Goal: Task Accomplishment & Management: Use online tool/utility

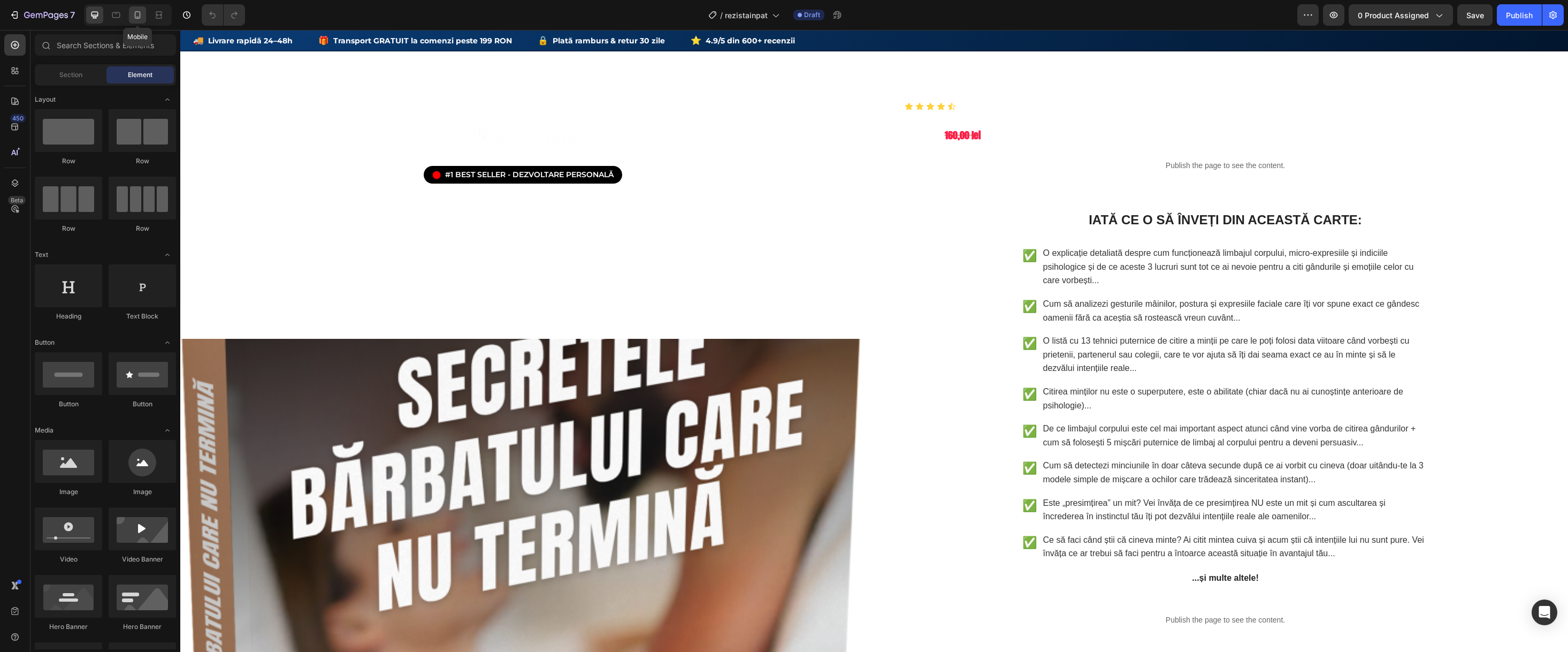
click at [134, 17] on icon at bounding box center [137, 15] width 11 height 11
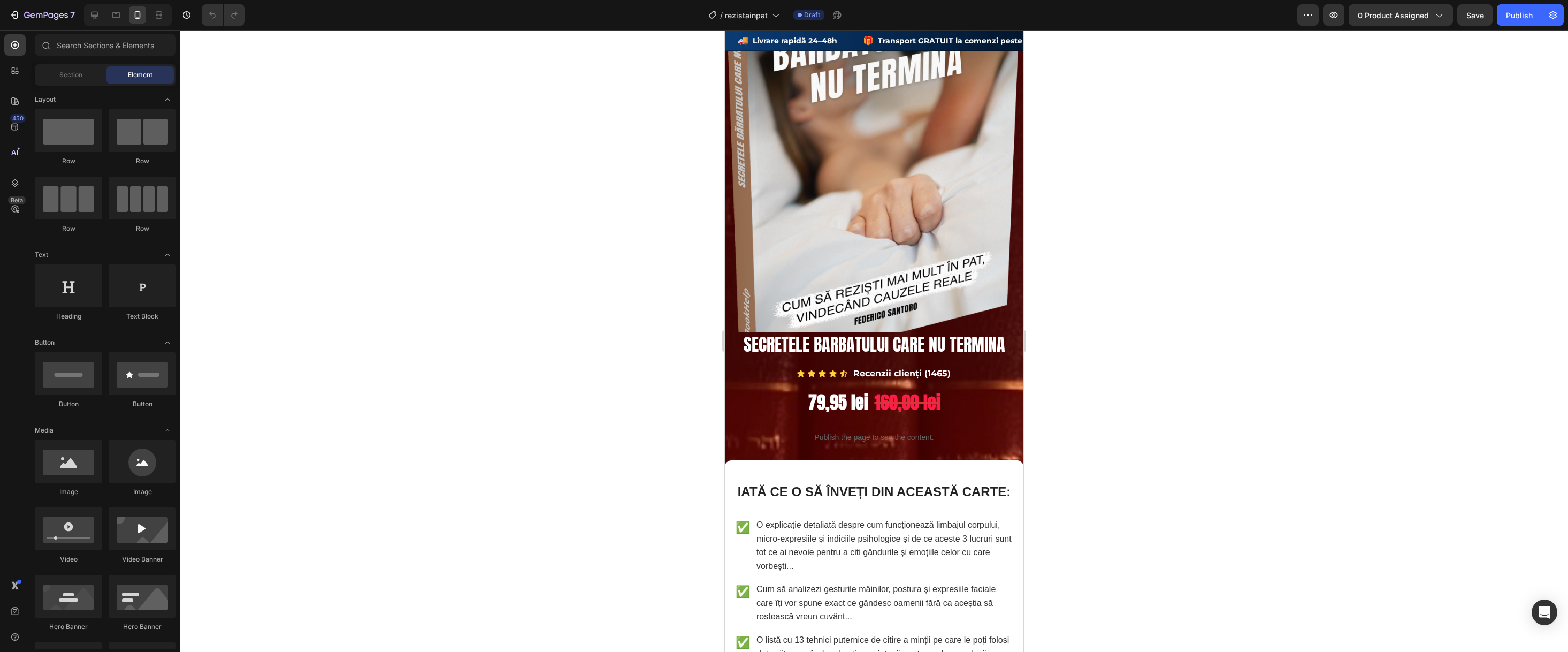
scroll to position [441, 0]
click at [868, 241] on img at bounding box center [874, 134] width 299 height 398
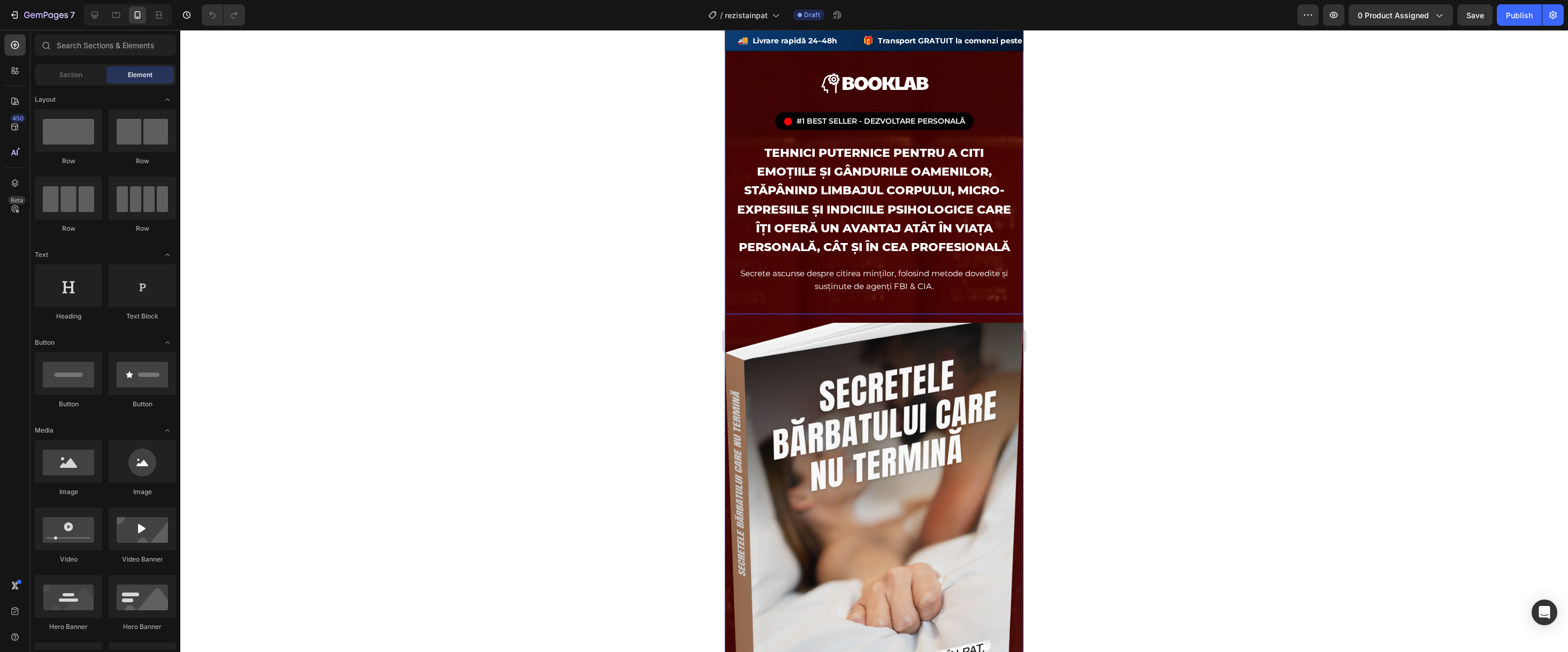
scroll to position [134, 0]
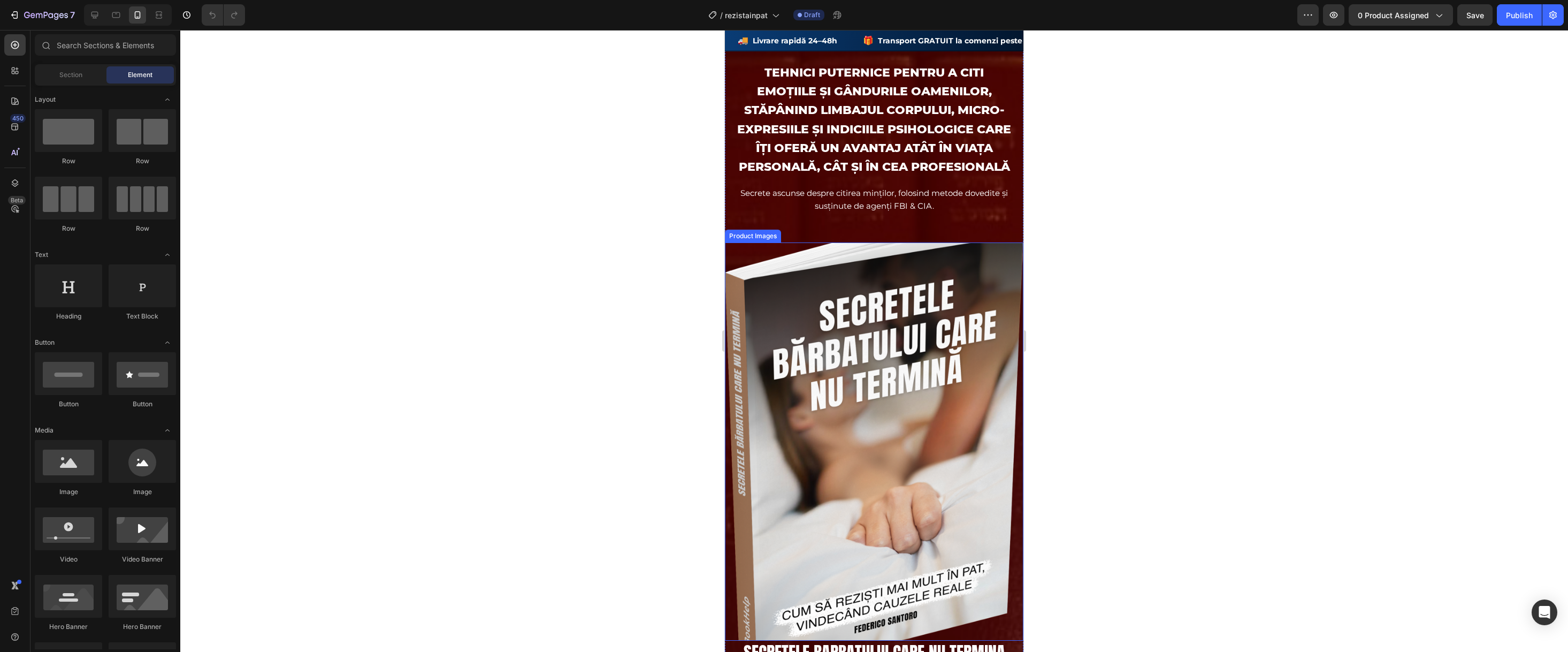
click at [809, 380] on img at bounding box center [874, 442] width 299 height 398
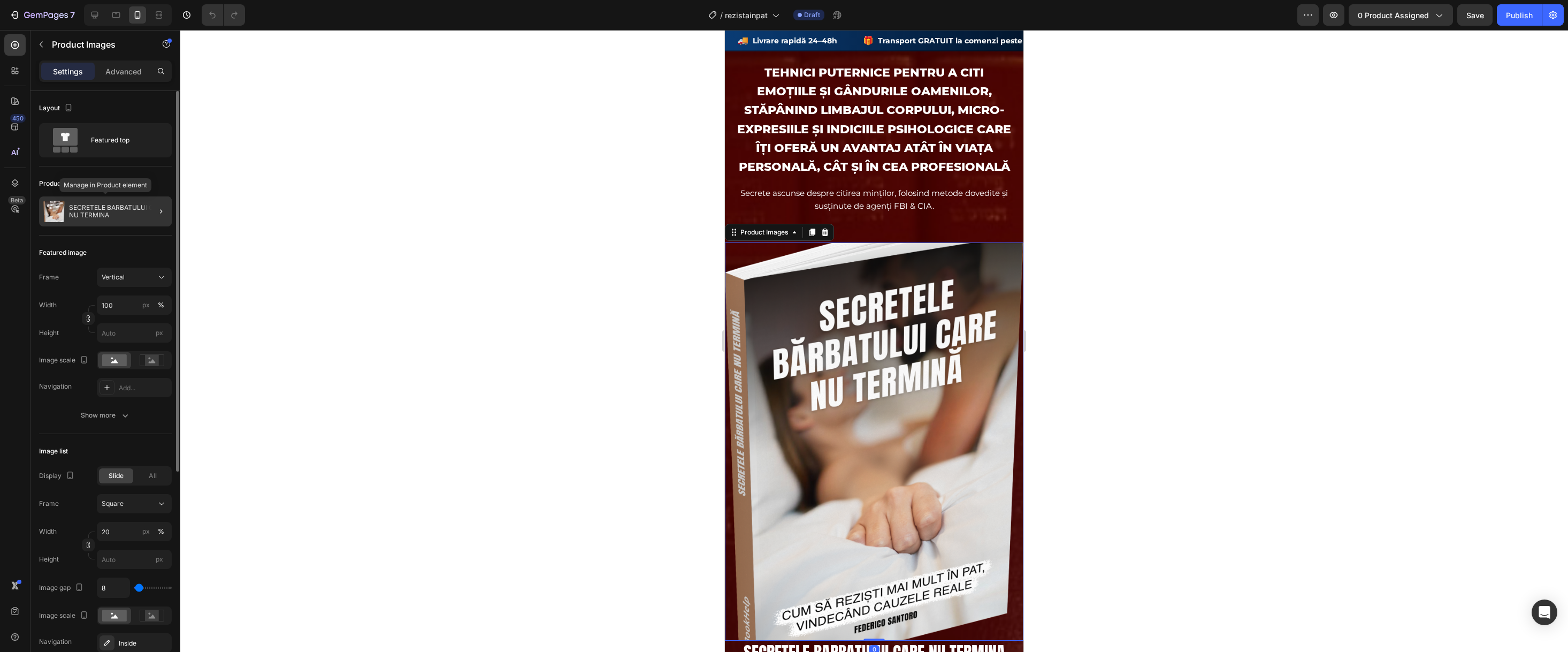
click at [110, 213] on p "SECRETELE BARBATULUI CARE NU TERMINA" at bounding box center [118, 212] width 98 height 15
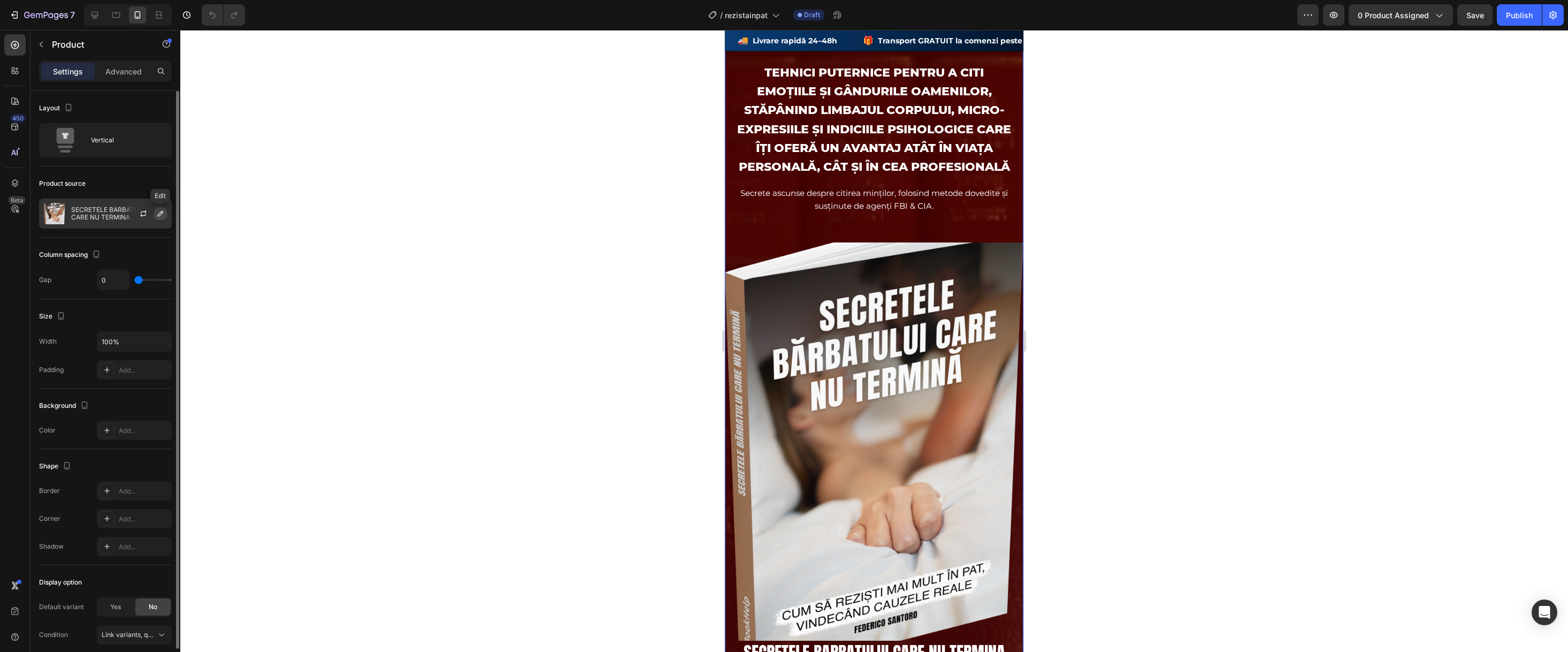
click at [157, 207] on button "button" at bounding box center [161, 214] width 13 height 13
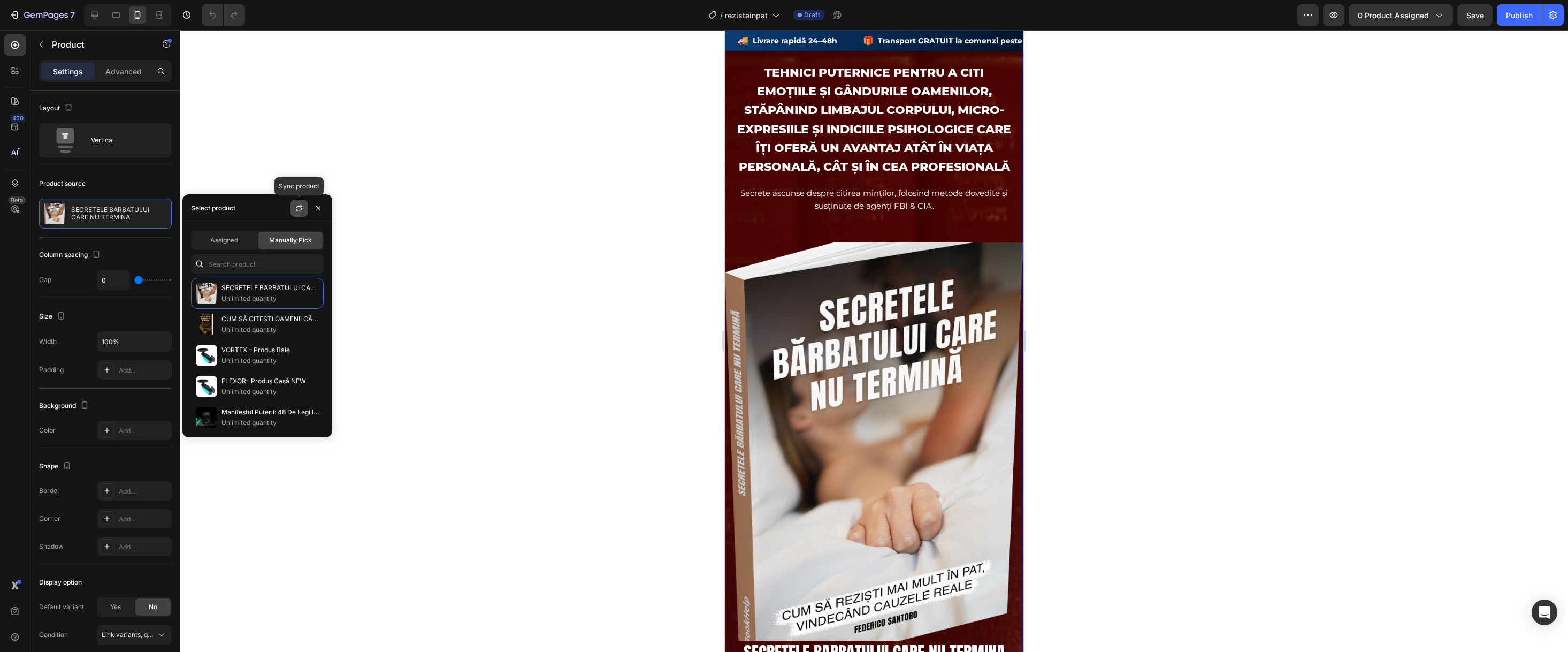
click at [293, 204] on button "button" at bounding box center [299, 209] width 17 height 17
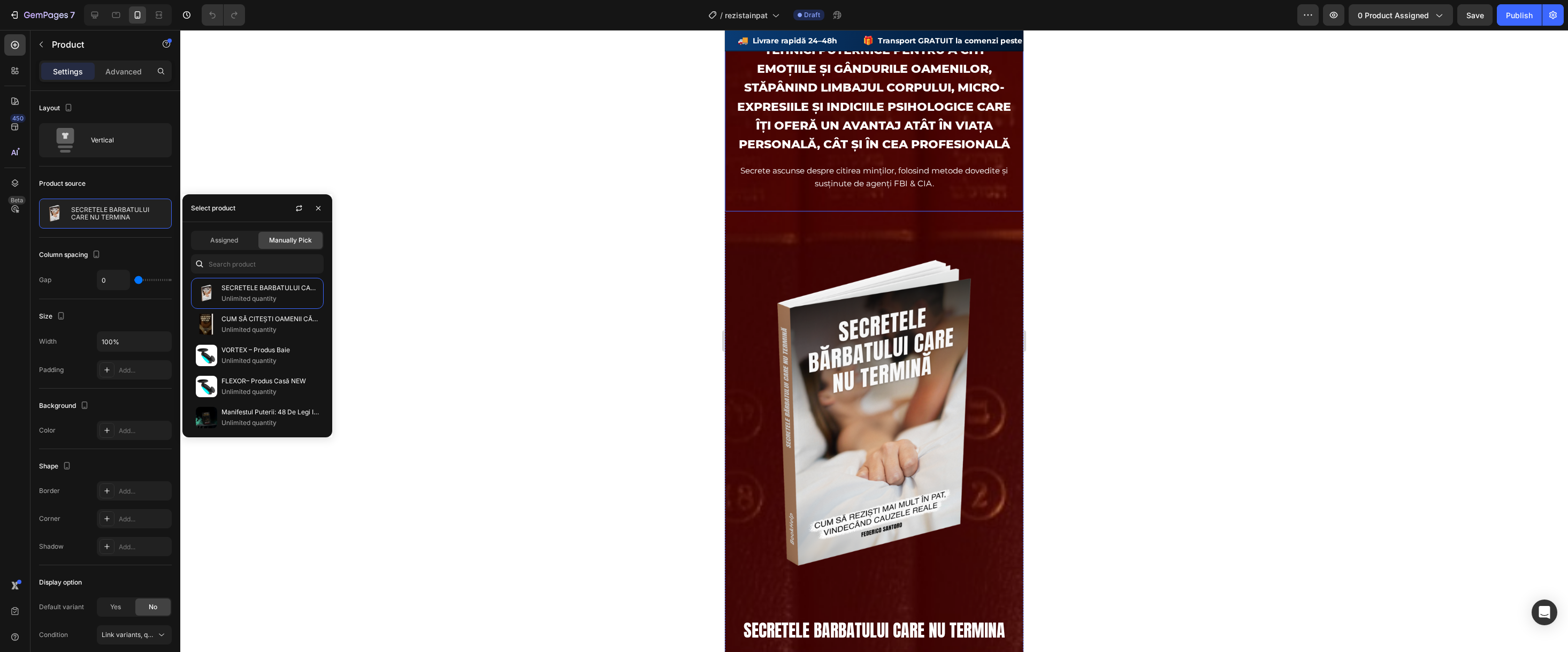
scroll to position [175, 0]
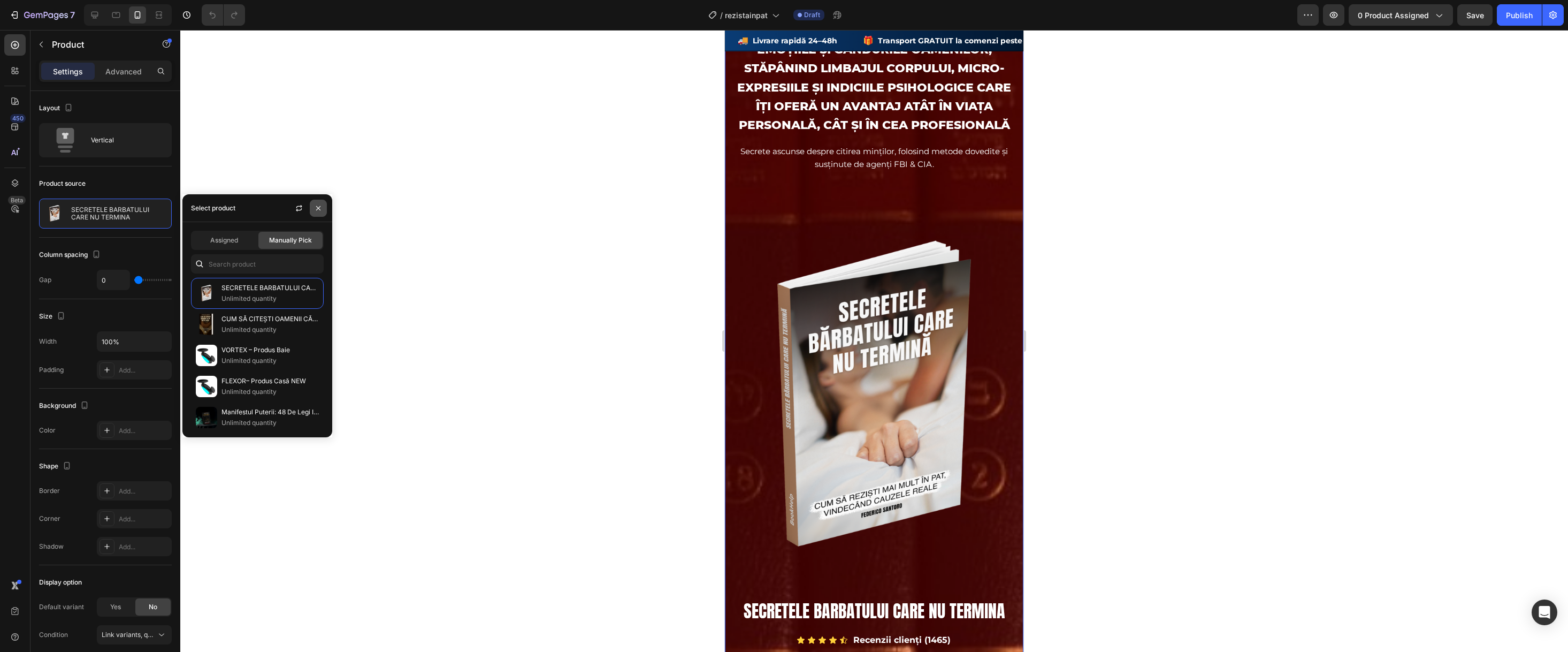
click at [313, 202] on button "button" at bounding box center [318, 209] width 17 height 17
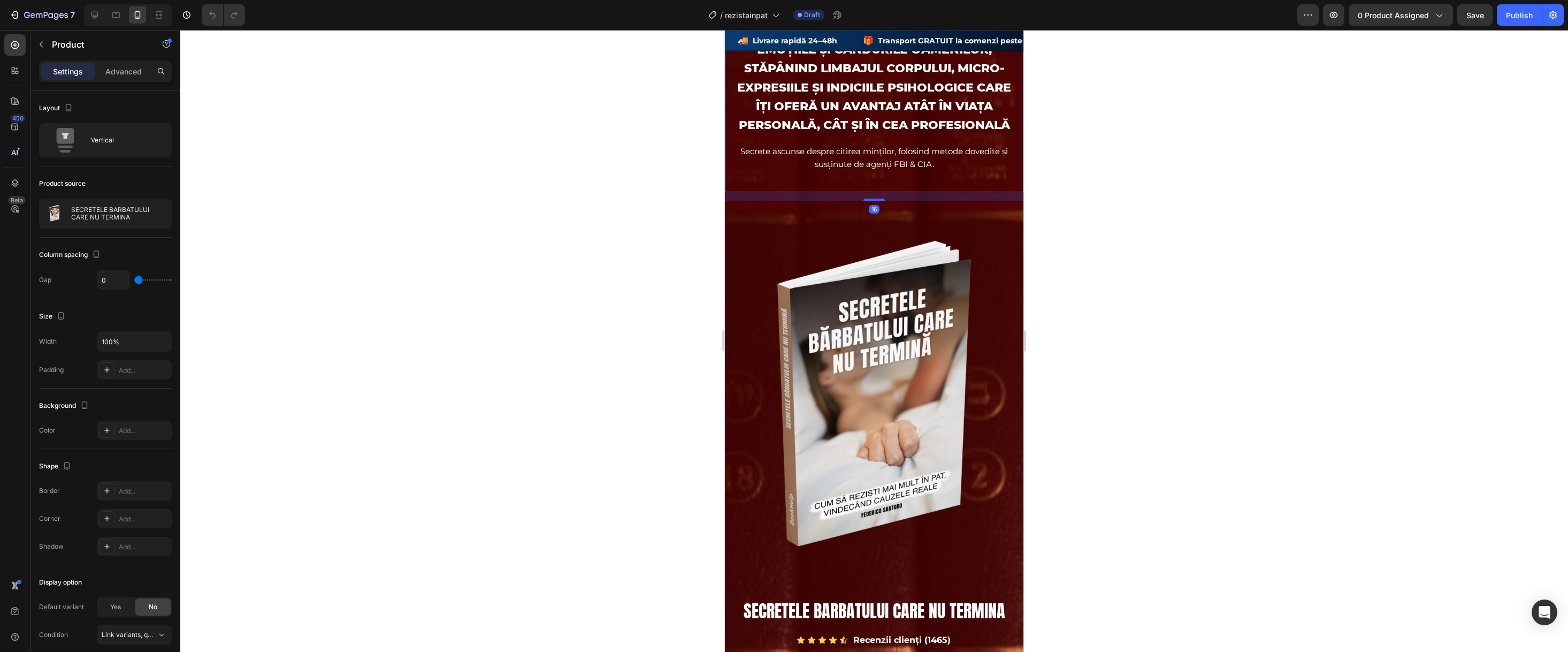
click at [865, 128] on h2 "TEHNICI PUTERNICE PENTRU A CITI EMOȚIILE ȘI GÂNDURILE OAMENILOR, STĂPÂNIND LIMB…" at bounding box center [873, 77] width 277 height 113
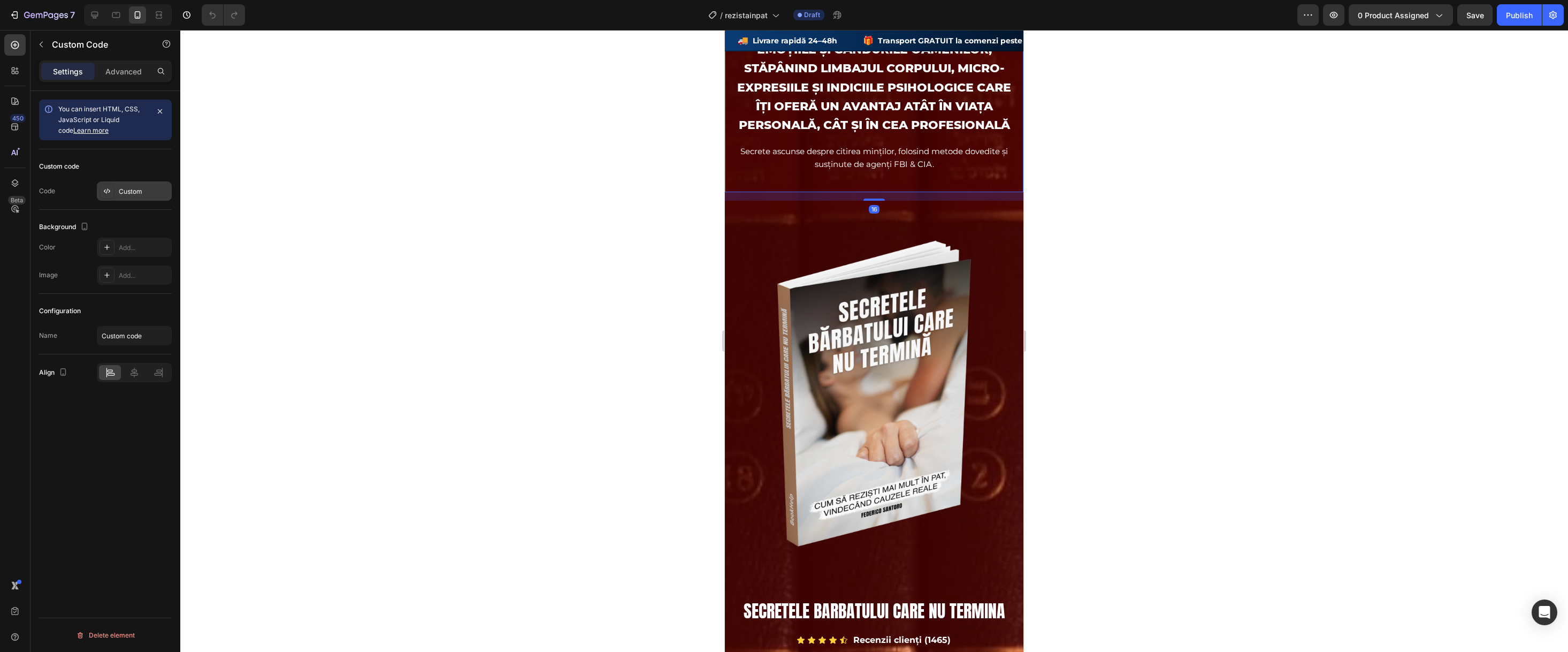
click at [133, 190] on div "Custom" at bounding box center [143, 191] width 50 height 9
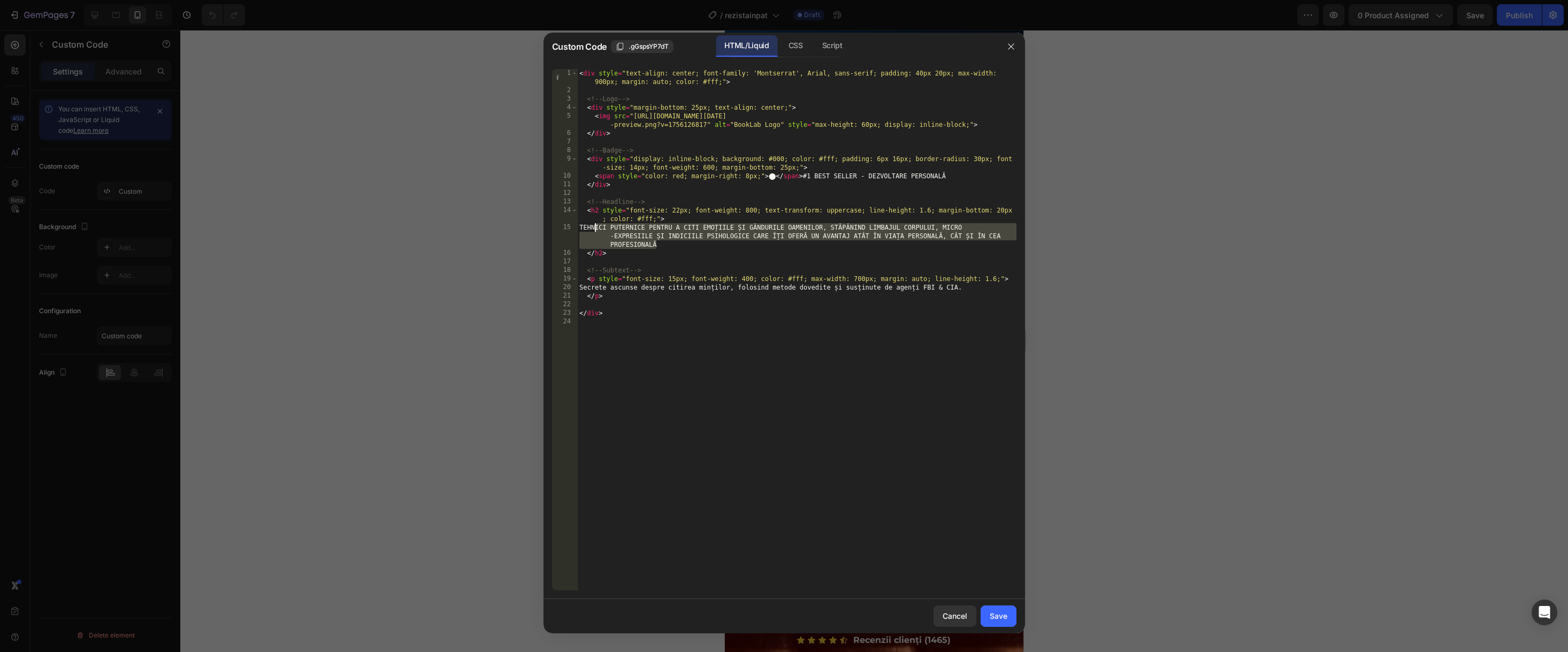
drag, startPoint x: 661, startPoint y: 244, endPoint x: 595, endPoint y: 226, distance: 68.4
click at [595, 226] on div "< div style = "text-align: center; font-family: 'Montserrat', Arial, sans-serif…" at bounding box center [796, 342] width 439 height 547
paste textarea "Cum să preiei controlul în pat și să reziști [DATE] până la 7 ori mai mult, făr…"
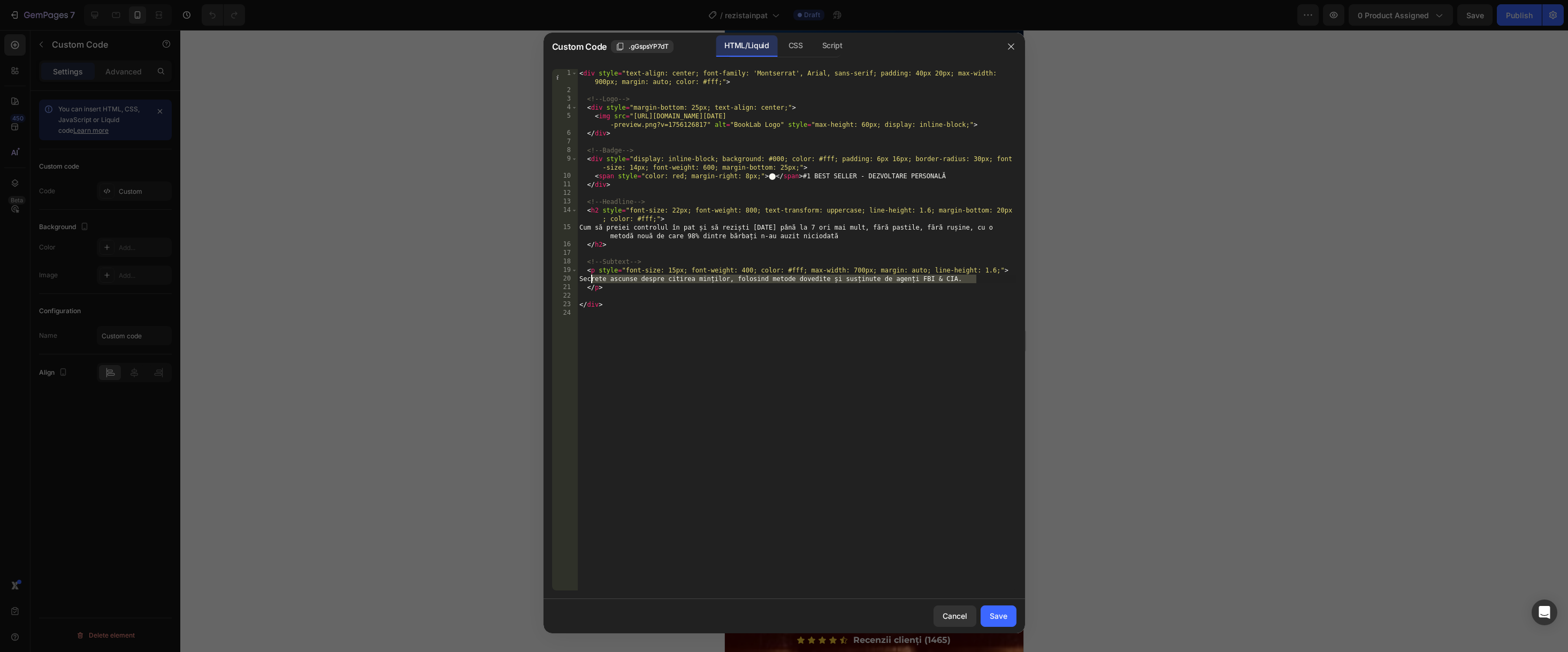
drag, startPoint x: 979, startPoint y: 278, endPoint x: 589, endPoint y: 275, distance: 390.0
click at [589, 275] on div "< div style = "text-align: center; font-family: 'Montserrat', Arial, sans-serif…" at bounding box center [796, 342] width 439 height 547
type textarea "Secrete ascunse despre citirea minților, folosind metode dovedite și susținute …"
paste textarea
click at [991, 616] on div "Save" at bounding box center [998, 615] width 17 height 11
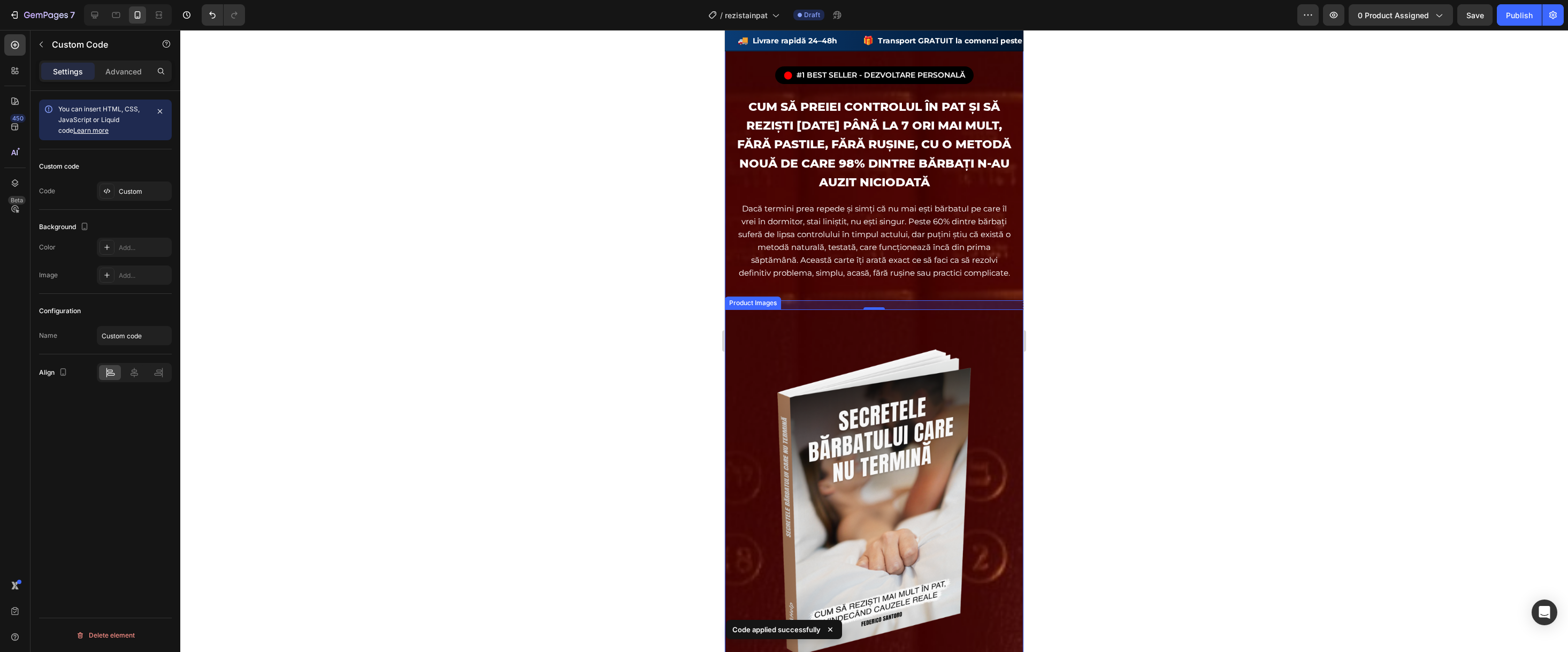
scroll to position [30, 0]
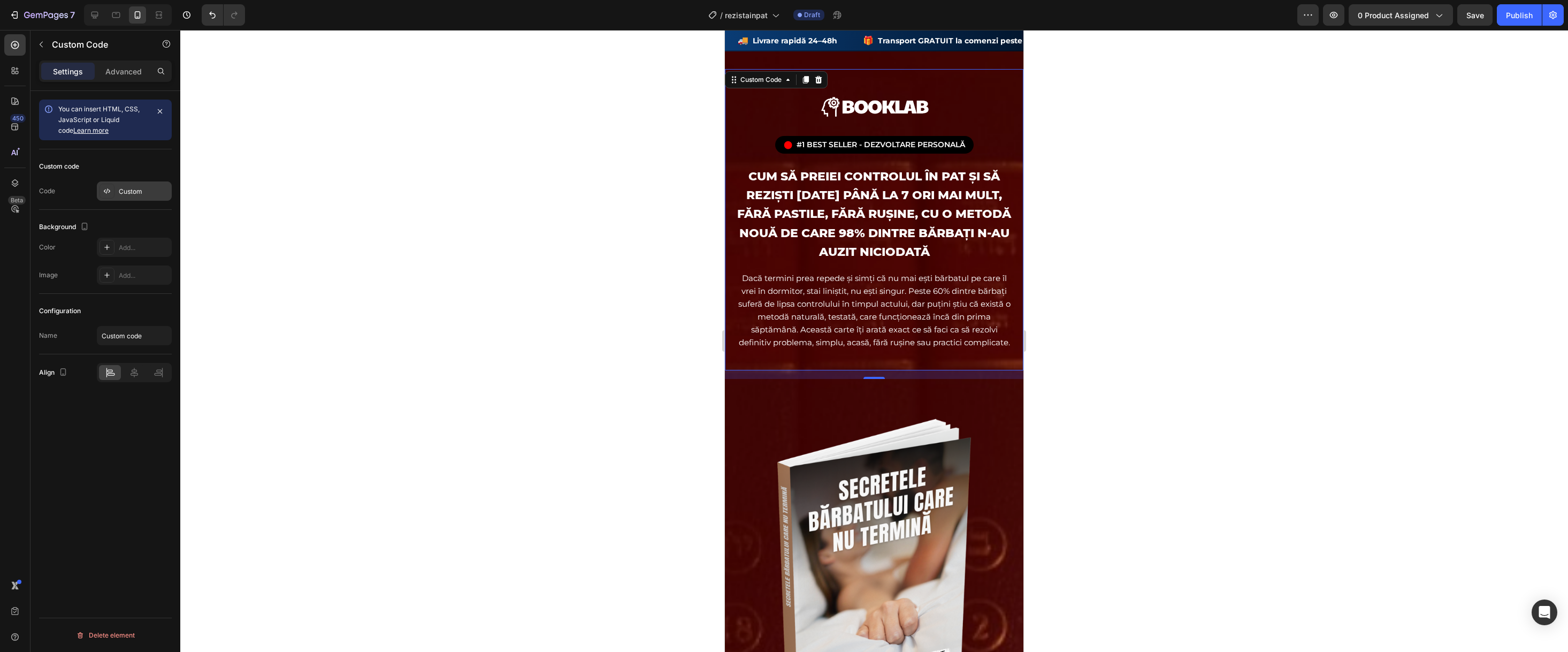
click at [123, 197] on div "Custom" at bounding box center [134, 191] width 75 height 20
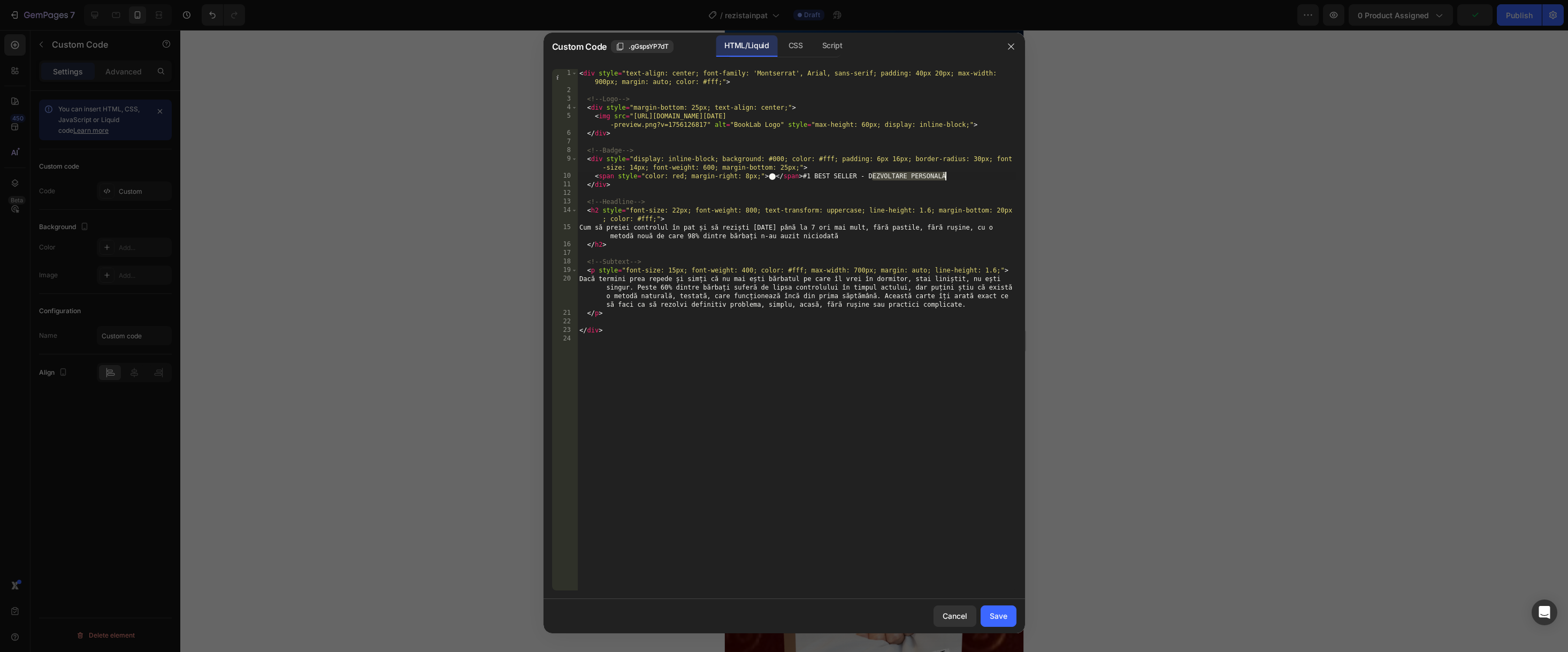
drag, startPoint x: 870, startPoint y: 177, endPoint x: 961, endPoint y: 174, distance: 91.0
click at [961, 174] on div "< div style = "text-align: center; font-family: 'Montserrat', Arial, sans-serif…" at bounding box center [796, 342] width 439 height 547
click at [954, 175] on div "< div style = "text-align: center; font-family: 'Montserrat', Arial, sans-serif…" at bounding box center [796, 342] width 439 height 547
drag, startPoint x: 952, startPoint y: 175, endPoint x: 870, endPoint y: 172, distance: 82.1
click at [870, 172] on div "< div style = "text-align: center; font-family: 'Montserrat', Arial, sans-serif…" at bounding box center [796, 342] width 439 height 547
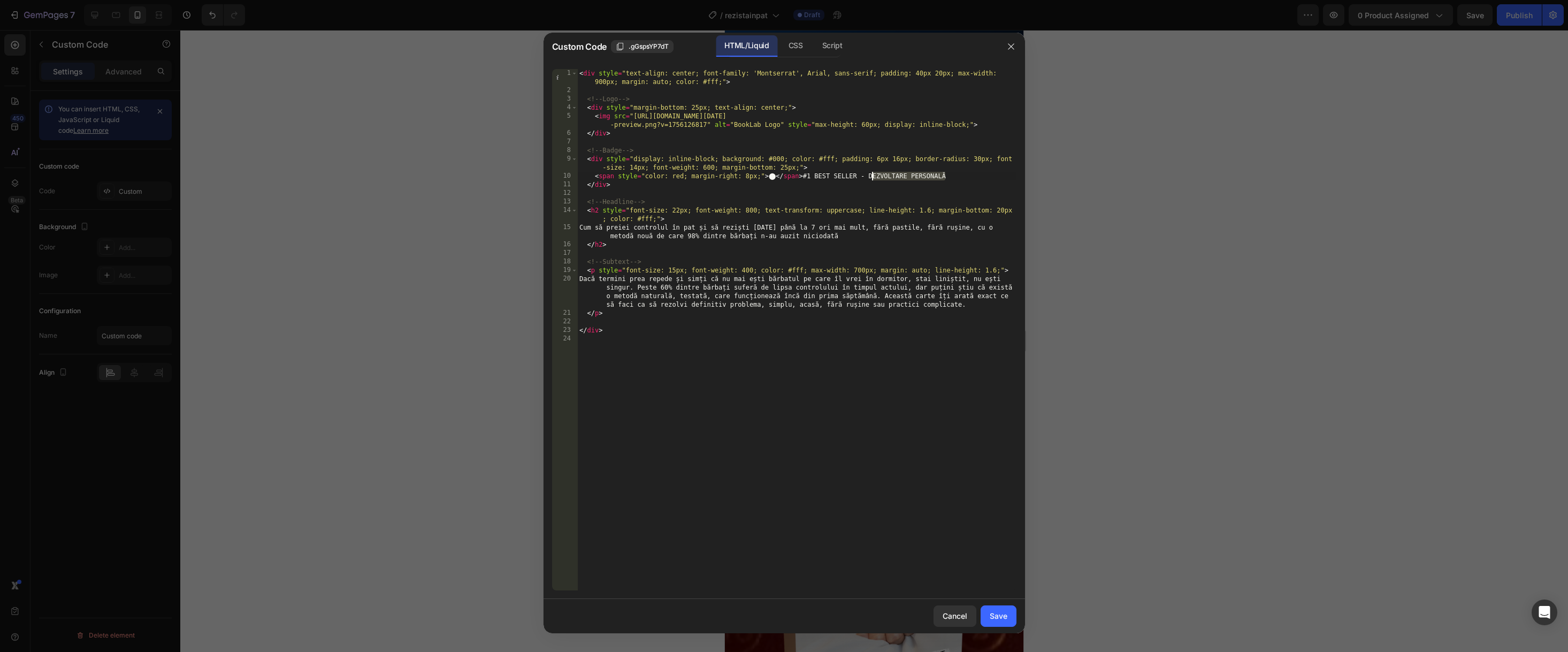
click at [956, 177] on div "< div style = "text-align: center; font-family: 'Montserrat', Arial, sans-serif…" at bounding box center [796, 342] width 439 height 547
type textarea "</div>"
click at [985, 616] on button "Save" at bounding box center [998, 616] width 36 height 21
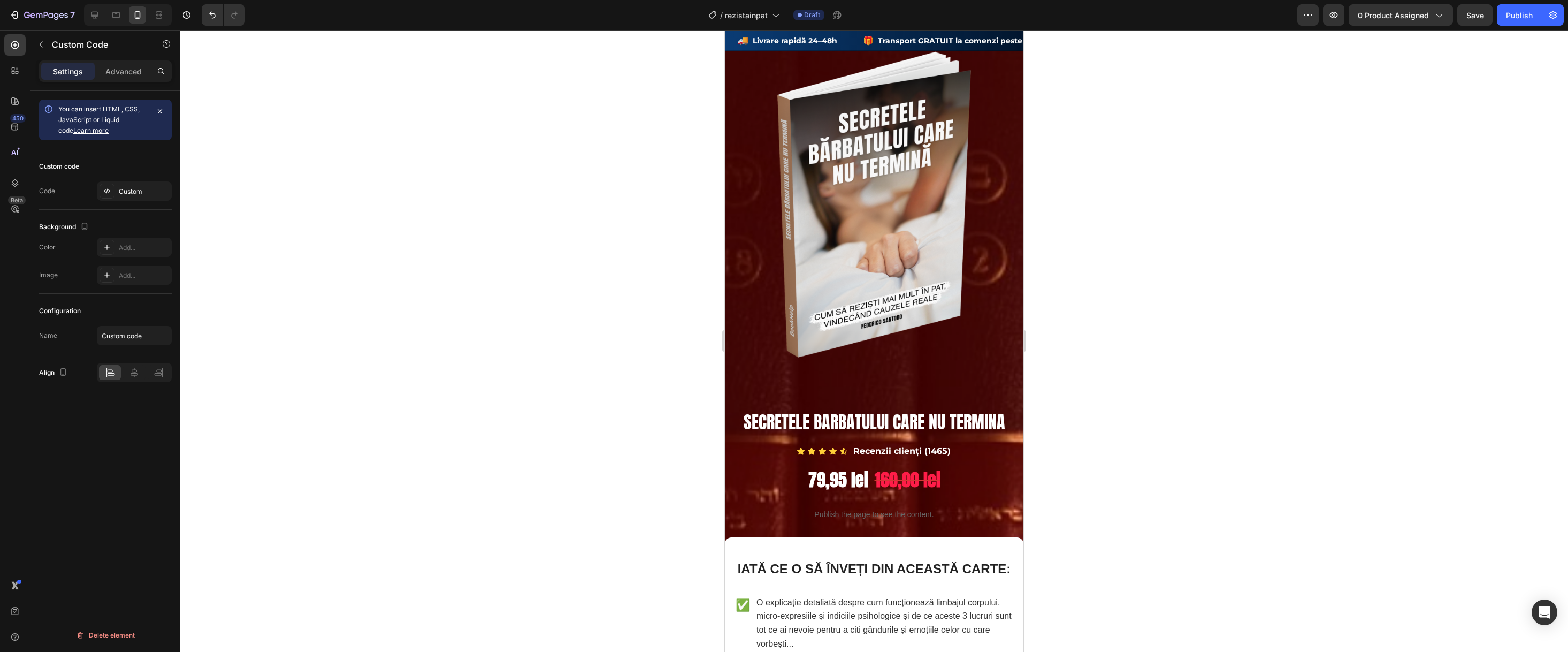
scroll to position [530, 0]
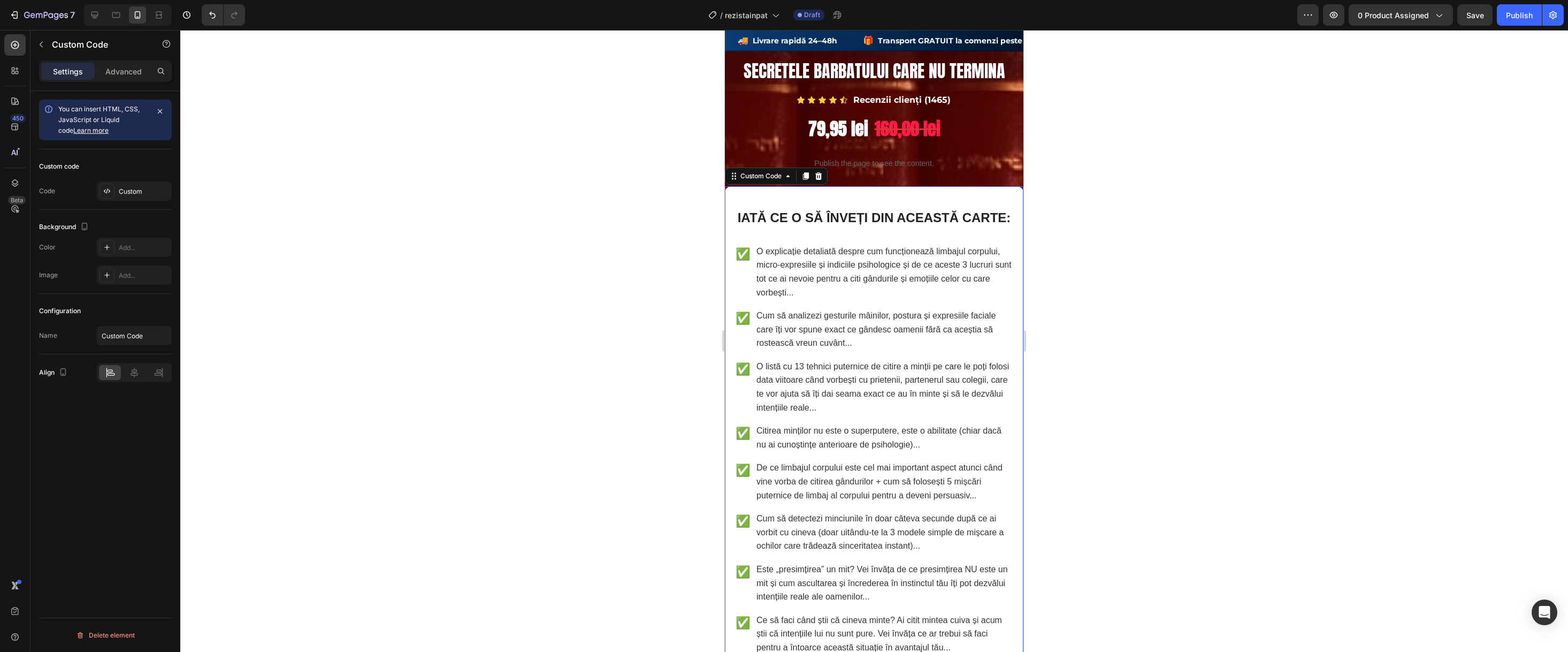
click at [871, 407] on p "O listă cu 13 tehnici puternice de citire a minții pe care le poți folosi data …" at bounding box center [884, 387] width 256 height 55
click at [126, 192] on div "Custom" at bounding box center [143, 191] width 50 height 9
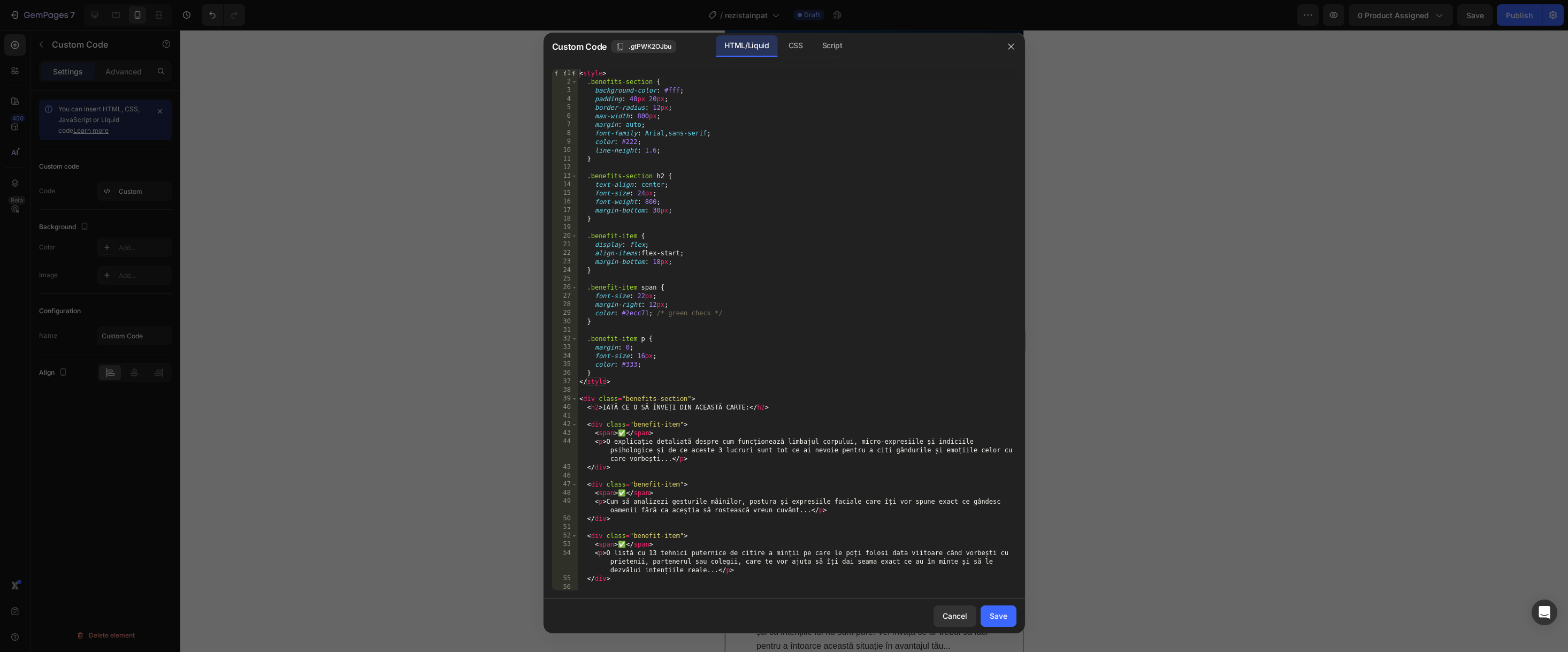
click at [664, 454] on div "< style > .benefits-section { background-color : #fff ; padding : 40 px 20 px ;…" at bounding box center [796, 338] width 439 height 539
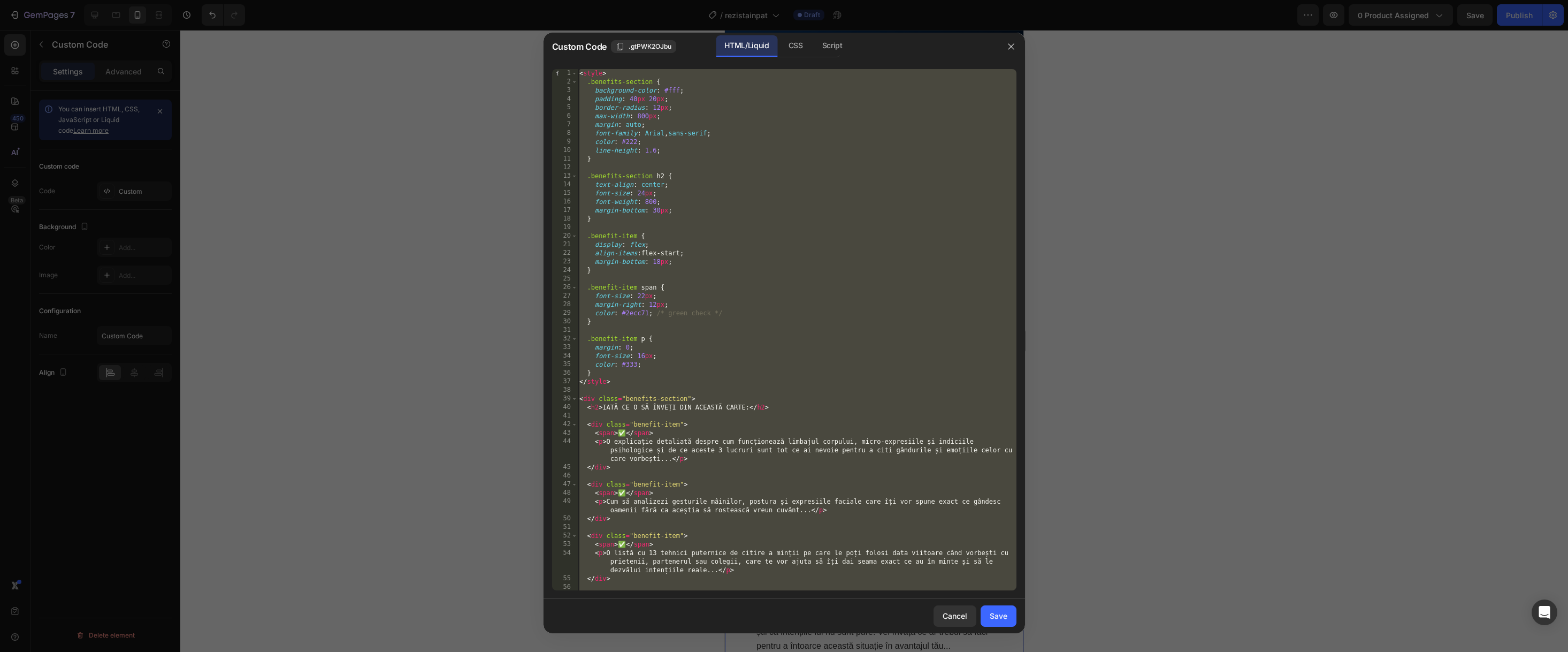
click at [716, 366] on div "< style > .benefits-section { background-color : #fff ; padding : 40 px 20 px ;…" at bounding box center [796, 338] width 439 height 539
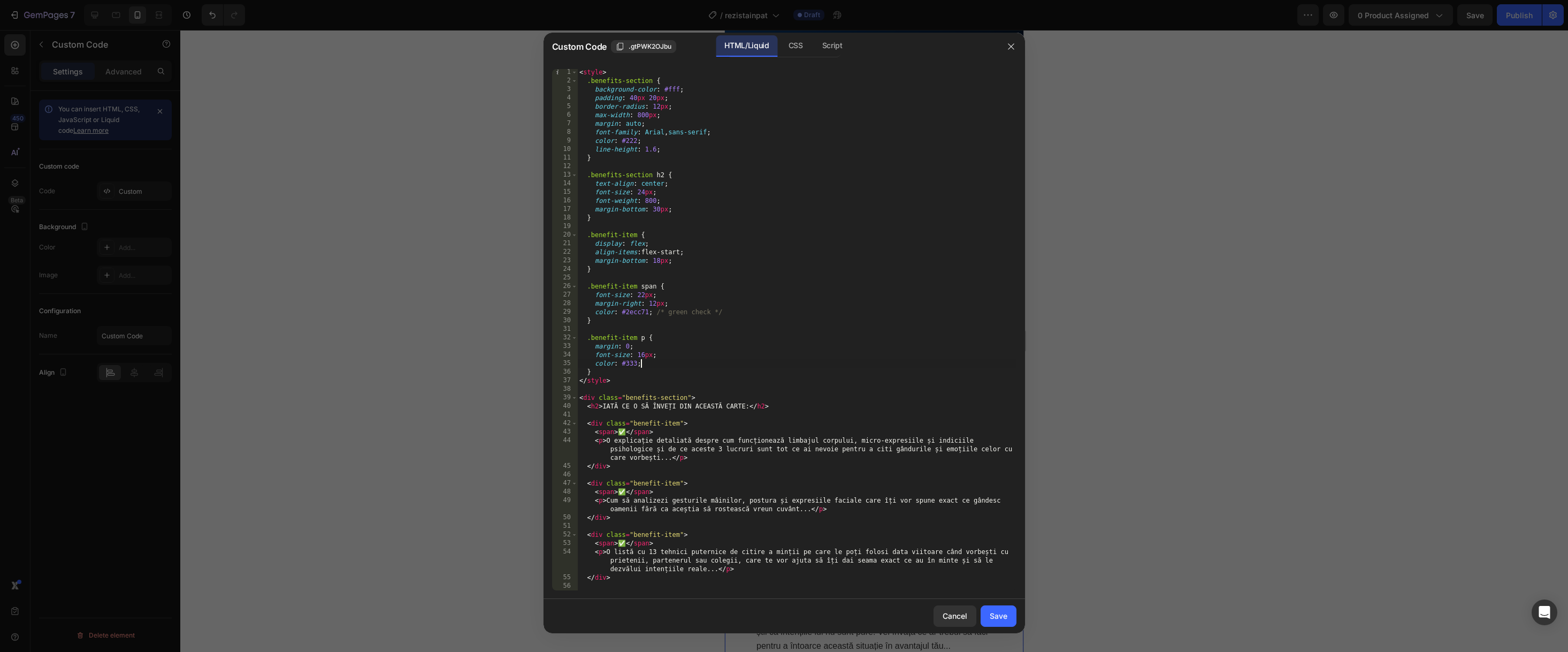
type textarea "</div>"
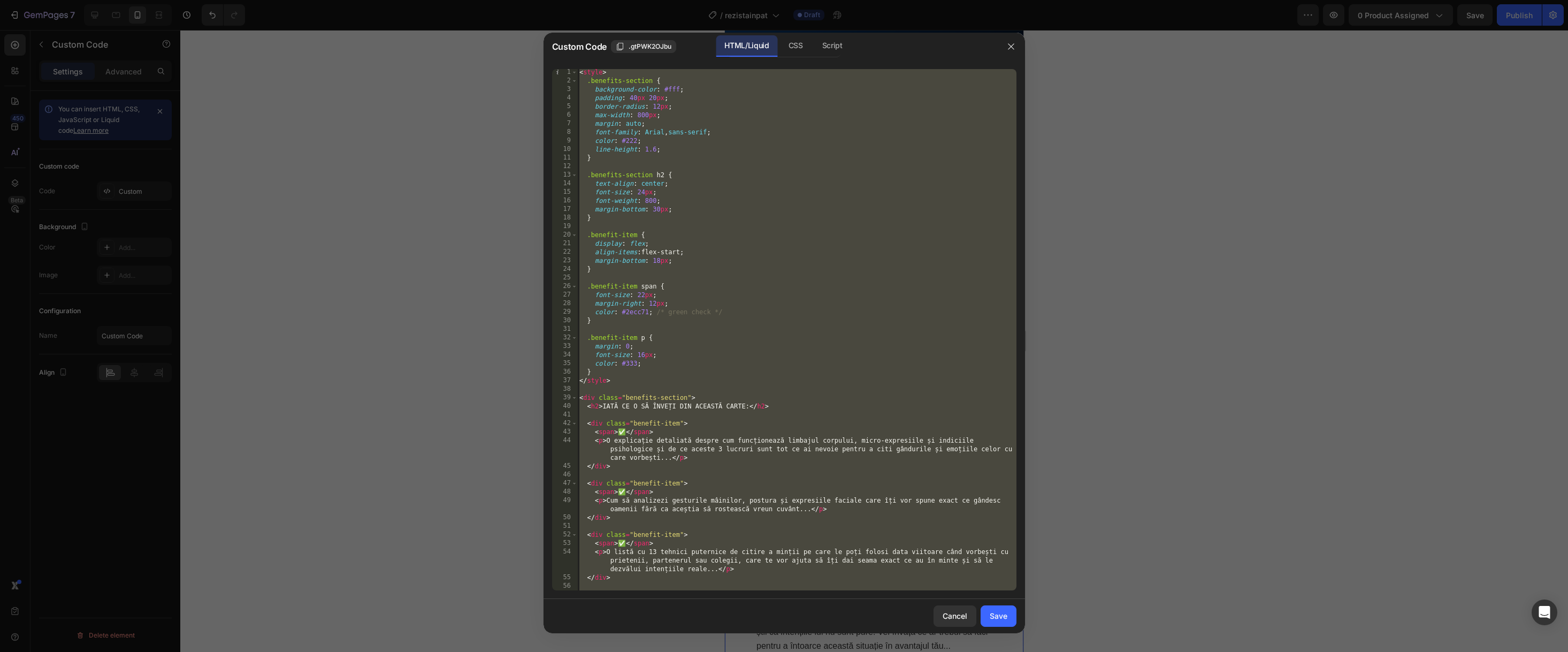
paste textarea
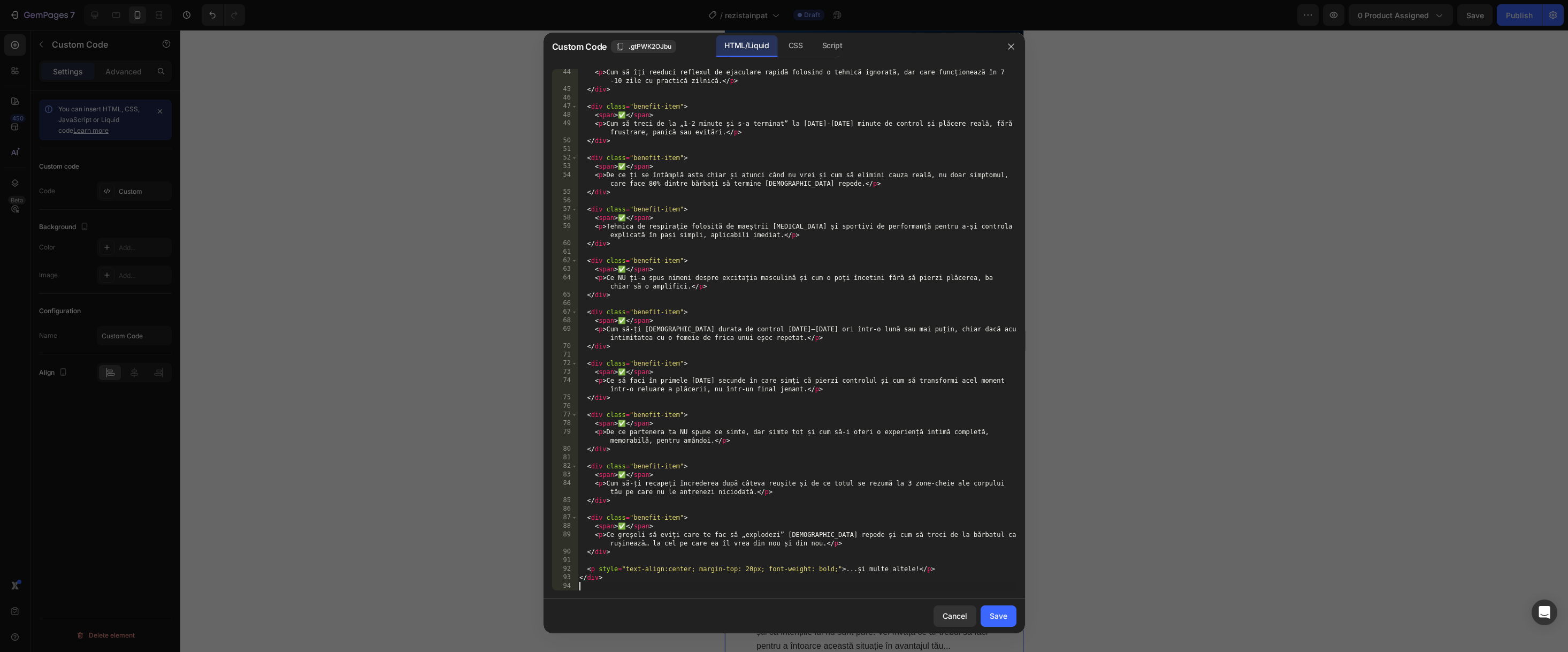
drag, startPoint x: 1001, startPoint y: 617, endPoint x: 1032, endPoint y: 616, distance: 31.0
click at [1001, 617] on div "Save" at bounding box center [998, 615] width 17 height 11
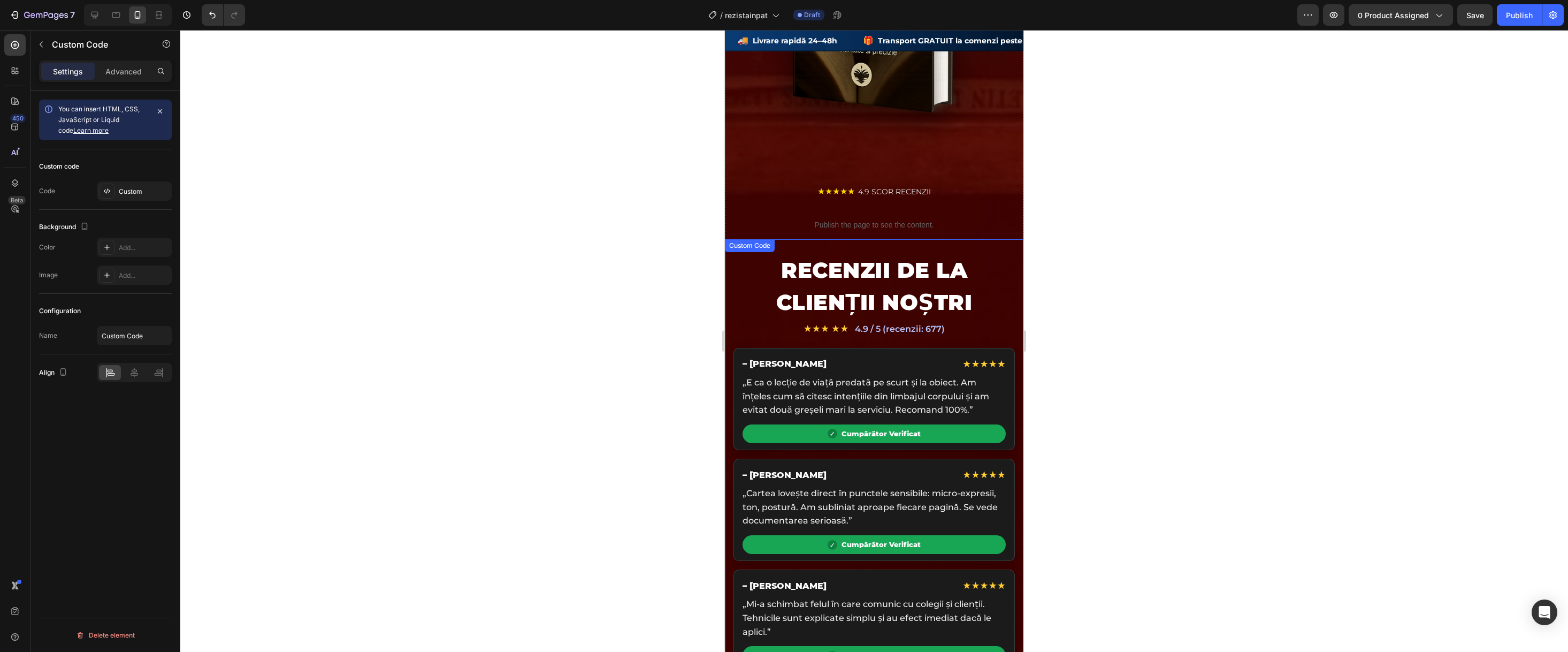
scroll to position [2038, 0]
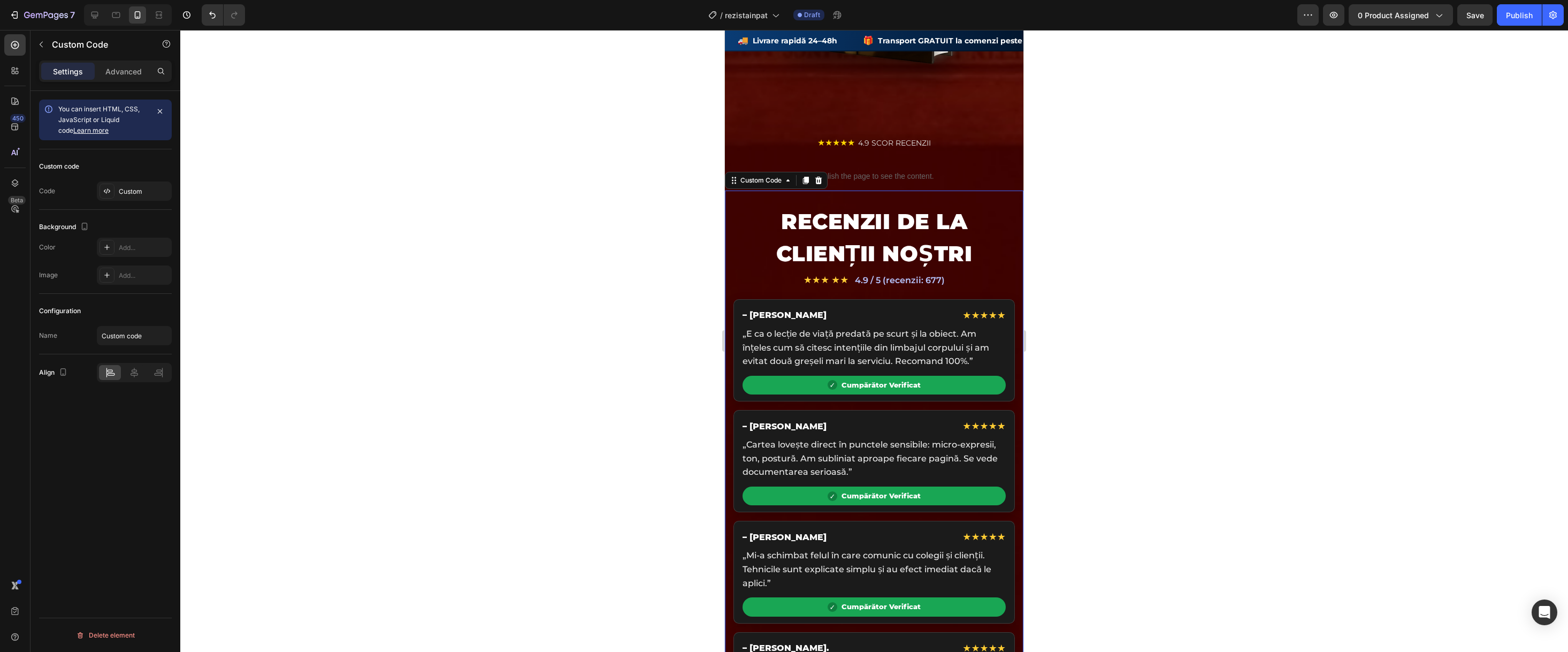
click at [853, 352] on p "„E ca o lecție de viață predată pe scurt și la obiect. Am înțeles cum să citesc…" at bounding box center [874, 347] width 263 height 41
click at [785, 273] on div "★ ★ ★ ★ ★ 4.9 / 5 (recenzii: 677)" at bounding box center [873, 280] width 281 height 15
click at [117, 196] on div "Custom" at bounding box center [134, 191] width 75 height 20
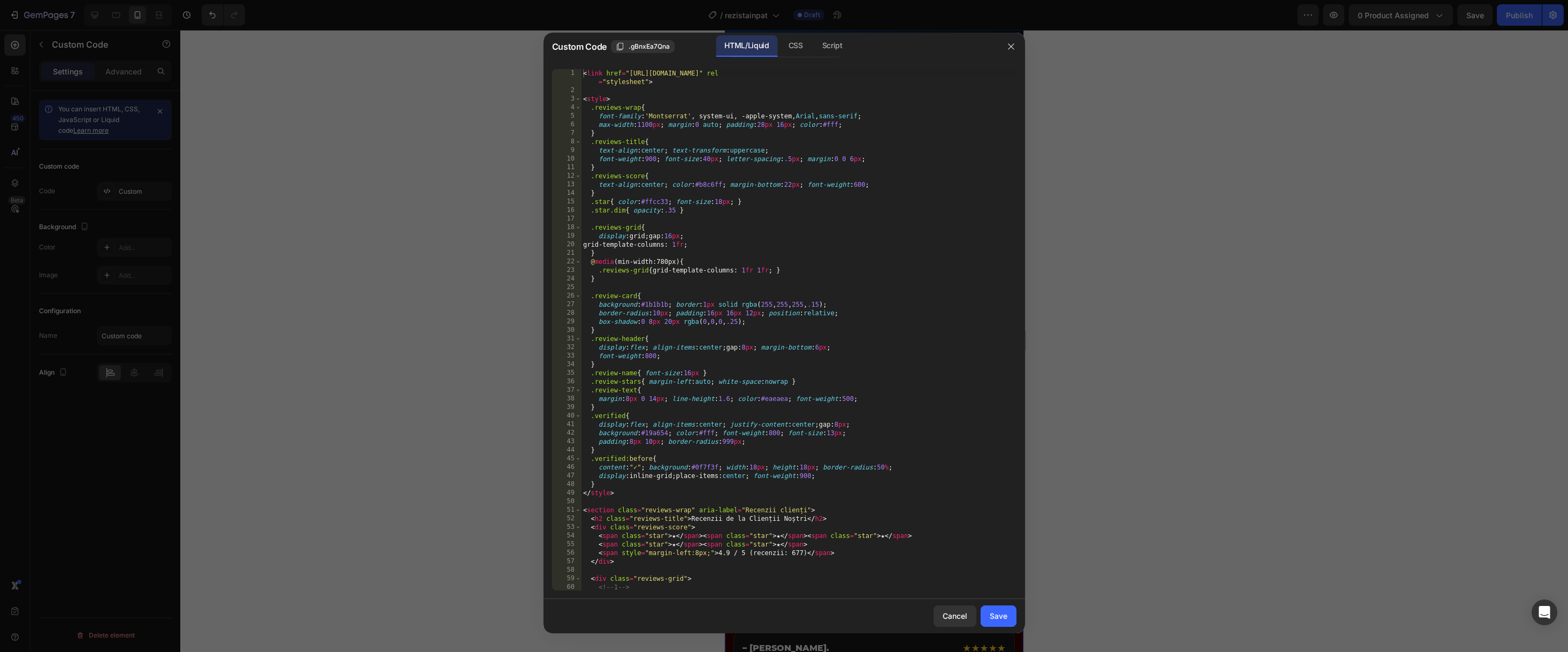
click at [865, 267] on div "< link href = "[URL][DOMAIN_NAME]" rel = "stylesheet" > < style > .reviews-wrap…" at bounding box center [799, 342] width 435 height 547
type textarea "</section>"
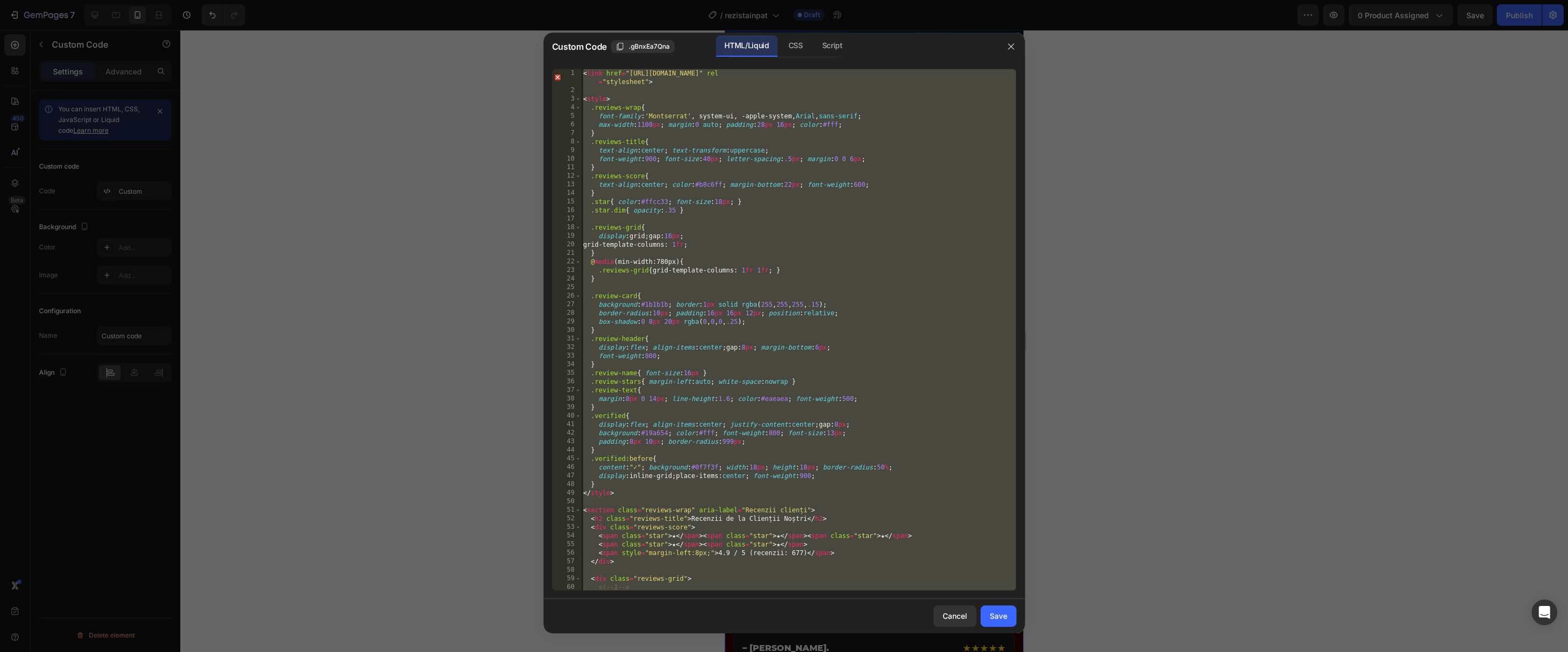
drag, startPoint x: 942, startPoint y: 613, endPoint x: 776, endPoint y: 619, distance: 166.1
click at [942, 613] on div "Cancel" at bounding box center [955, 615] width 25 height 11
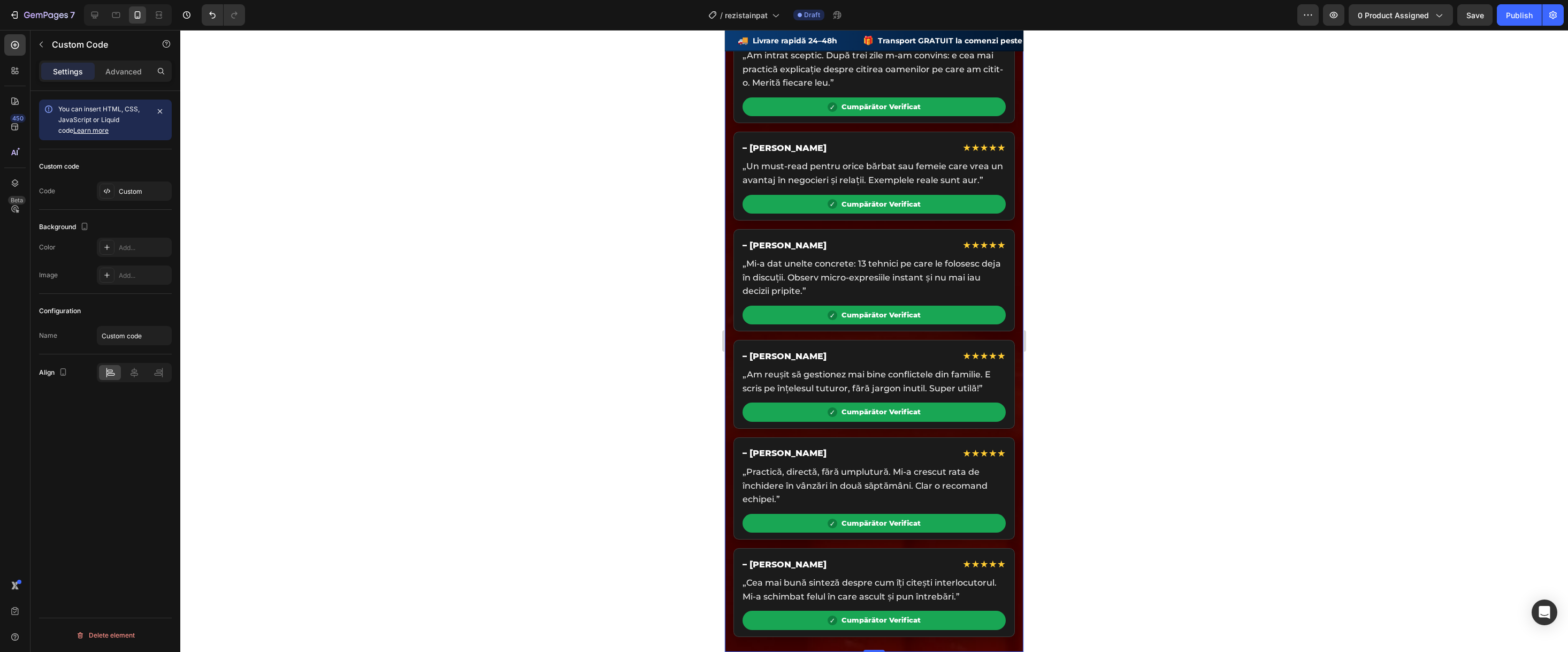
scroll to position [2830, 0]
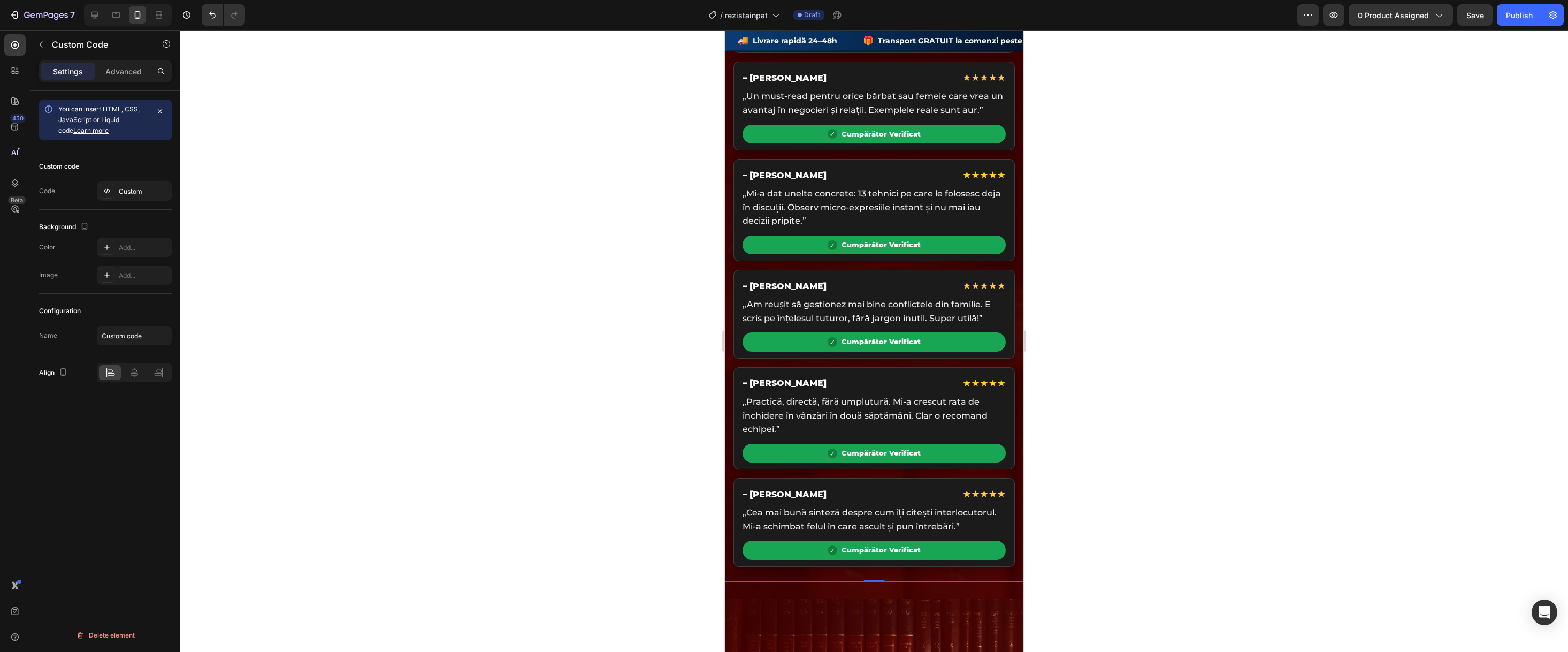
click at [940, 323] on p "„Am reușit să gestionez mai bine conflictele din familie. E scris pe înțelesul …" at bounding box center [874, 311] width 263 height 28
click at [858, 246] on div "Cumpărător Verificat" at bounding box center [874, 245] width 263 height 20
click at [153, 195] on div "Custom" at bounding box center [143, 191] width 50 height 9
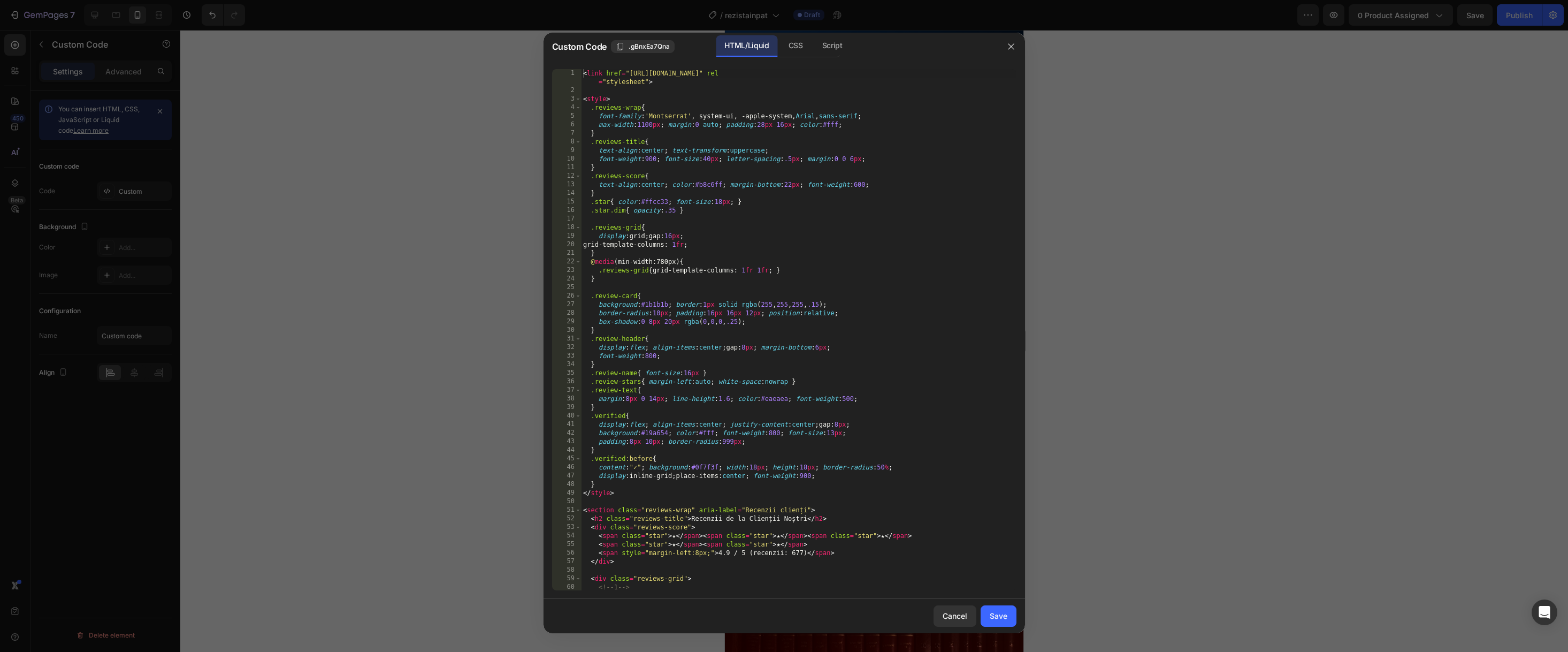
click at [685, 230] on div "< link href = "[URL][DOMAIN_NAME]" rel = "stylesheet" > < style > .reviews-wrap…" at bounding box center [799, 342] width 435 height 547
type textarea "</section>"
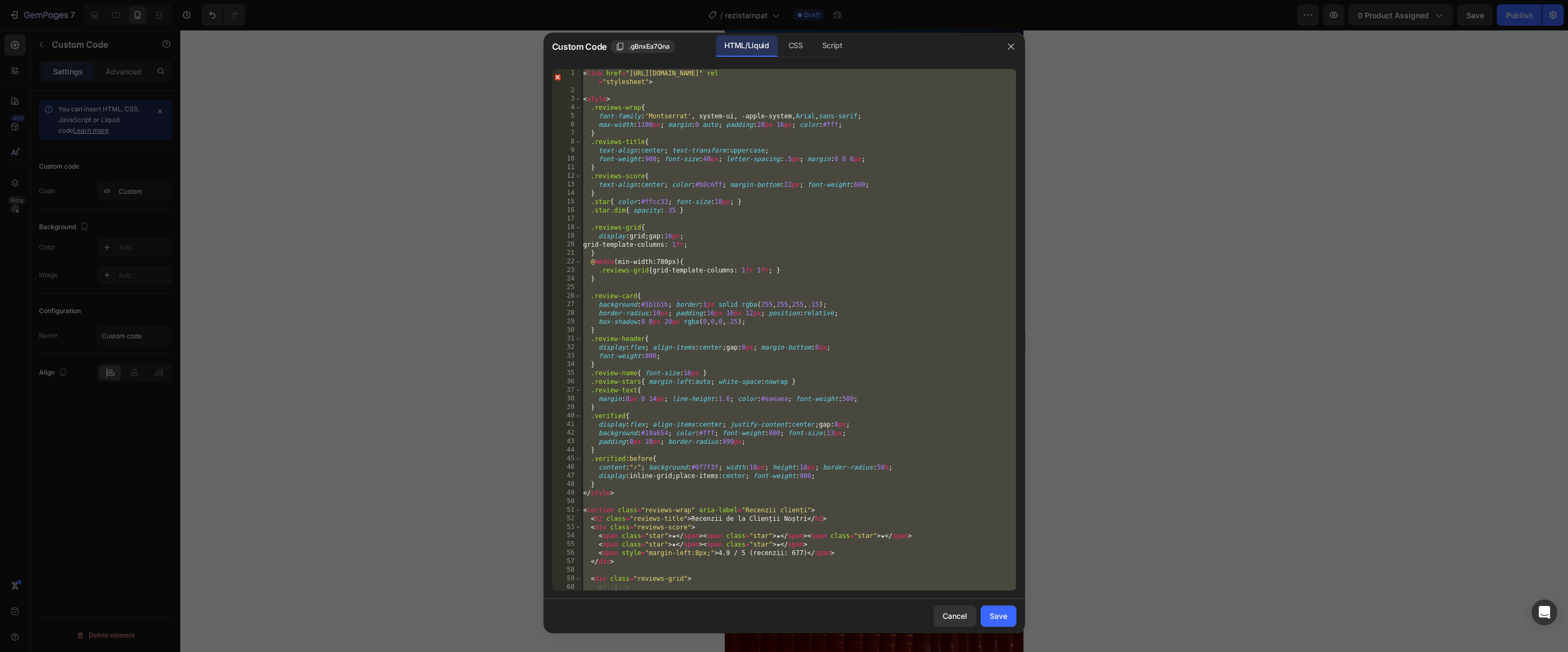
paste textarea
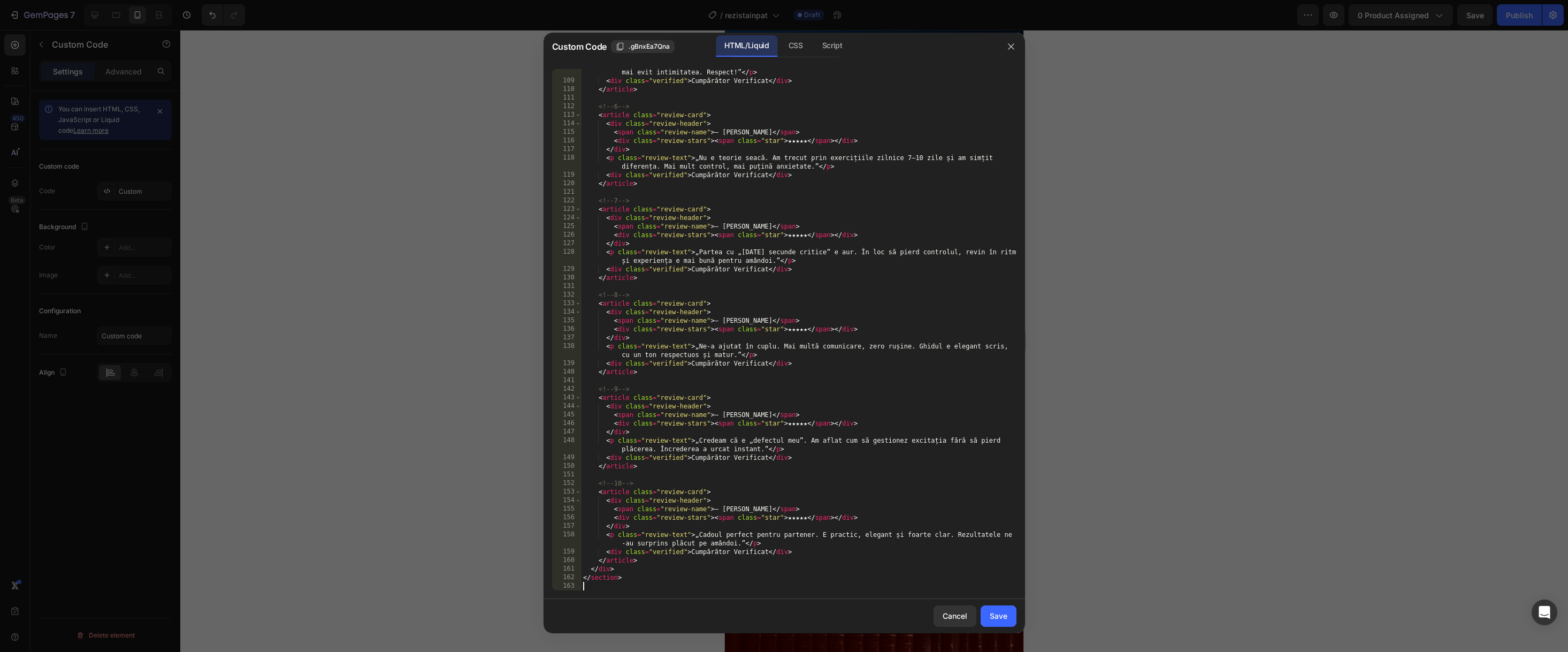
scroll to position [969, 0]
click at [1006, 618] on div "Save" at bounding box center [998, 615] width 17 height 11
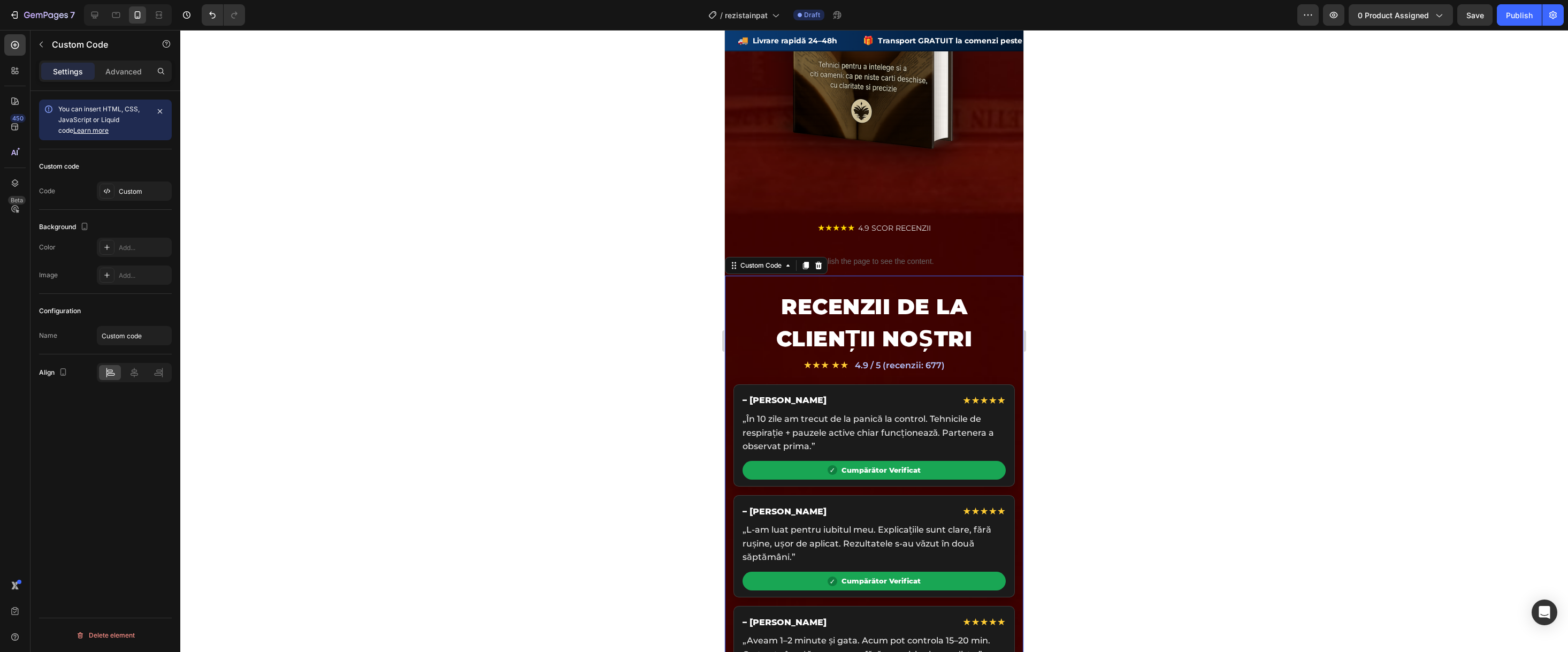
scroll to position [1904, 0]
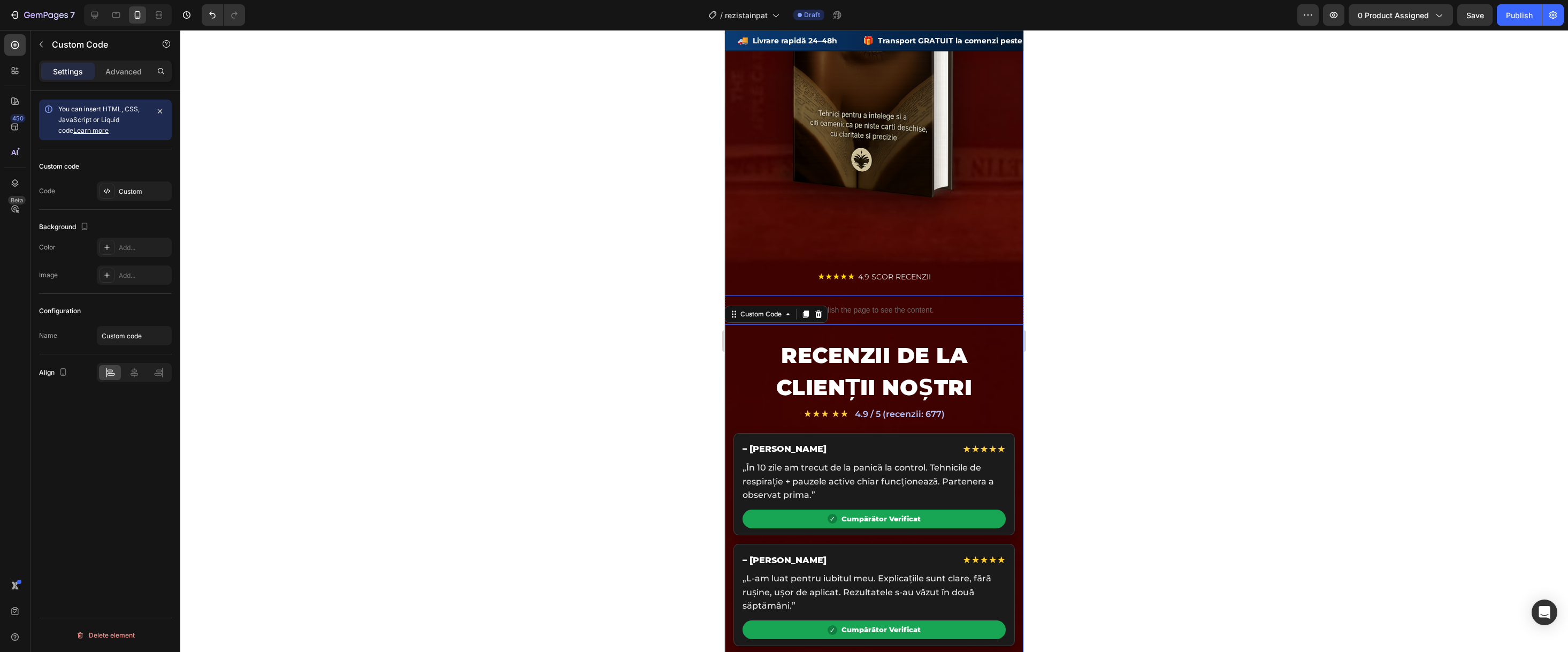
click at [853, 208] on img at bounding box center [874, 72] width 246 height 369
click at [141, 190] on div "Custom" at bounding box center [143, 191] width 50 height 9
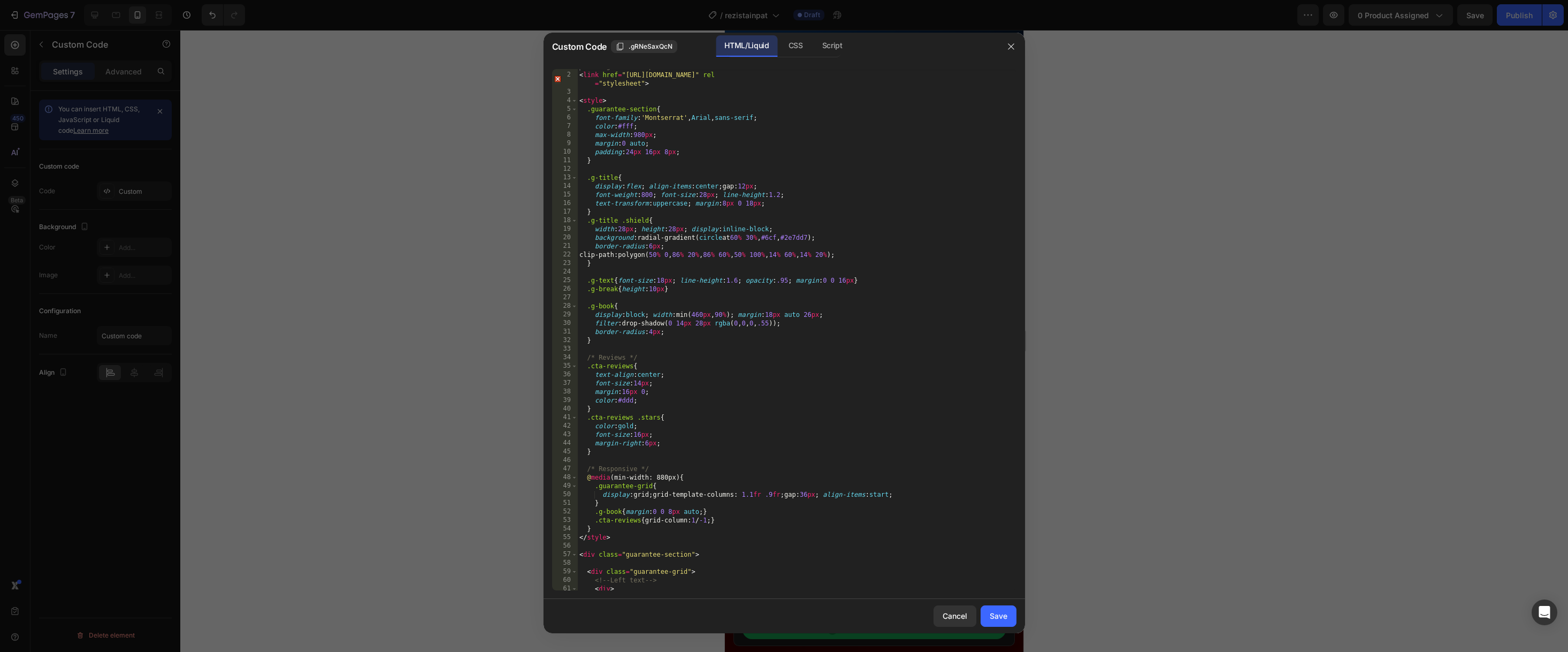
scroll to position [352, 0]
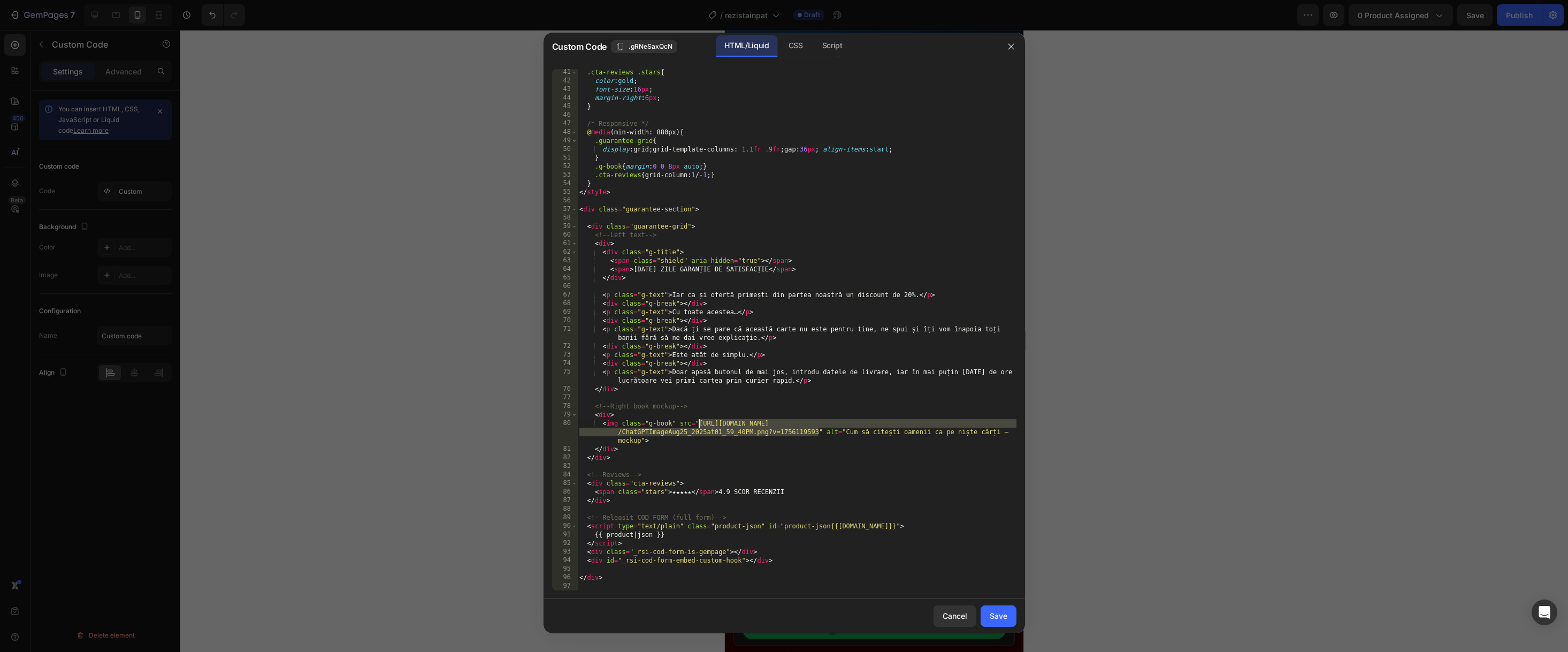
drag, startPoint x: 817, startPoint y: 432, endPoint x: 698, endPoint y: 424, distance: 119.3
click at [698, 424] on div ".cta-reviews .stars { color : gold ; font-size : 16 px ; margin-right : 6 px ; …" at bounding box center [796, 337] width 439 height 539
paste textarea "Untitleddesign_2.png?v=175618760"
type textarea "<img class="g-book" src="[URL][DOMAIN_NAME]" alt="Cum să citești oamenii ca pe …"
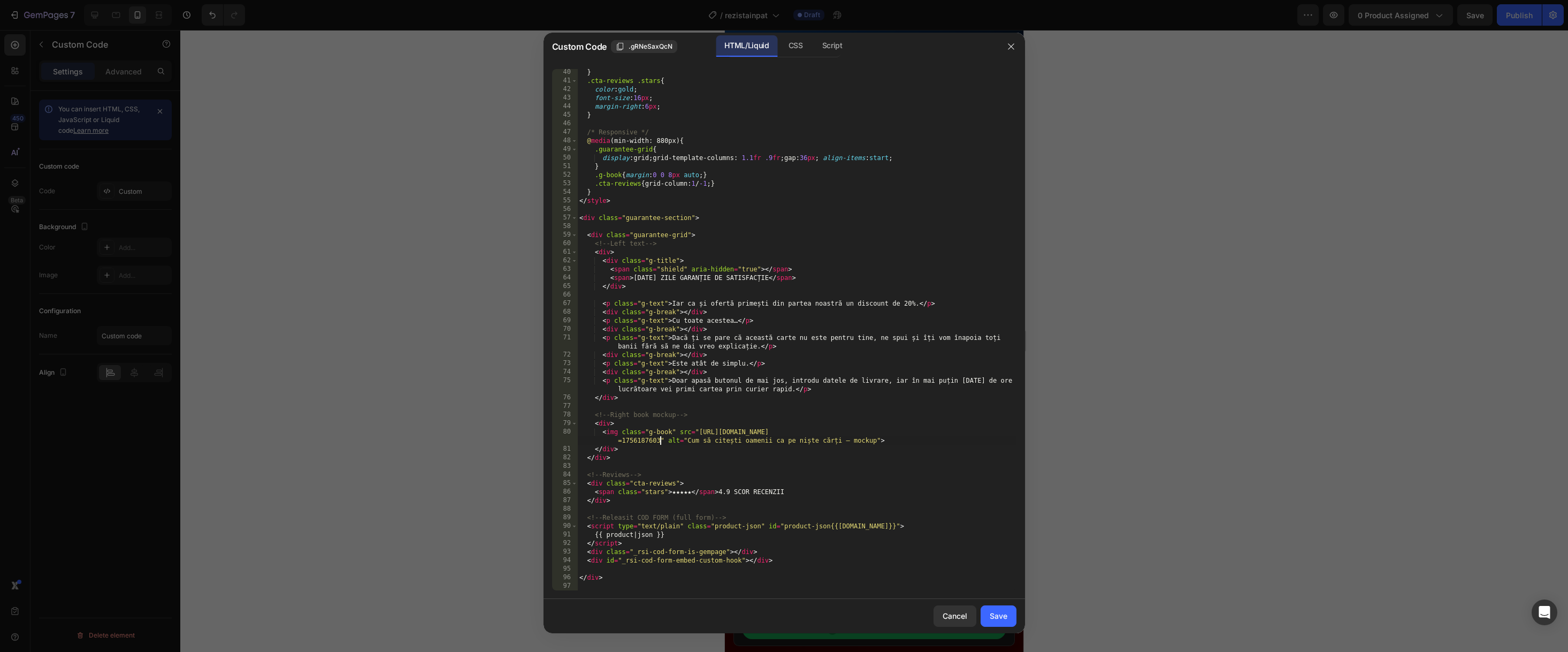
scroll to position [344, 0]
click at [1014, 621] on button "Save" at bounding box center [998, 616] width 36 height 21
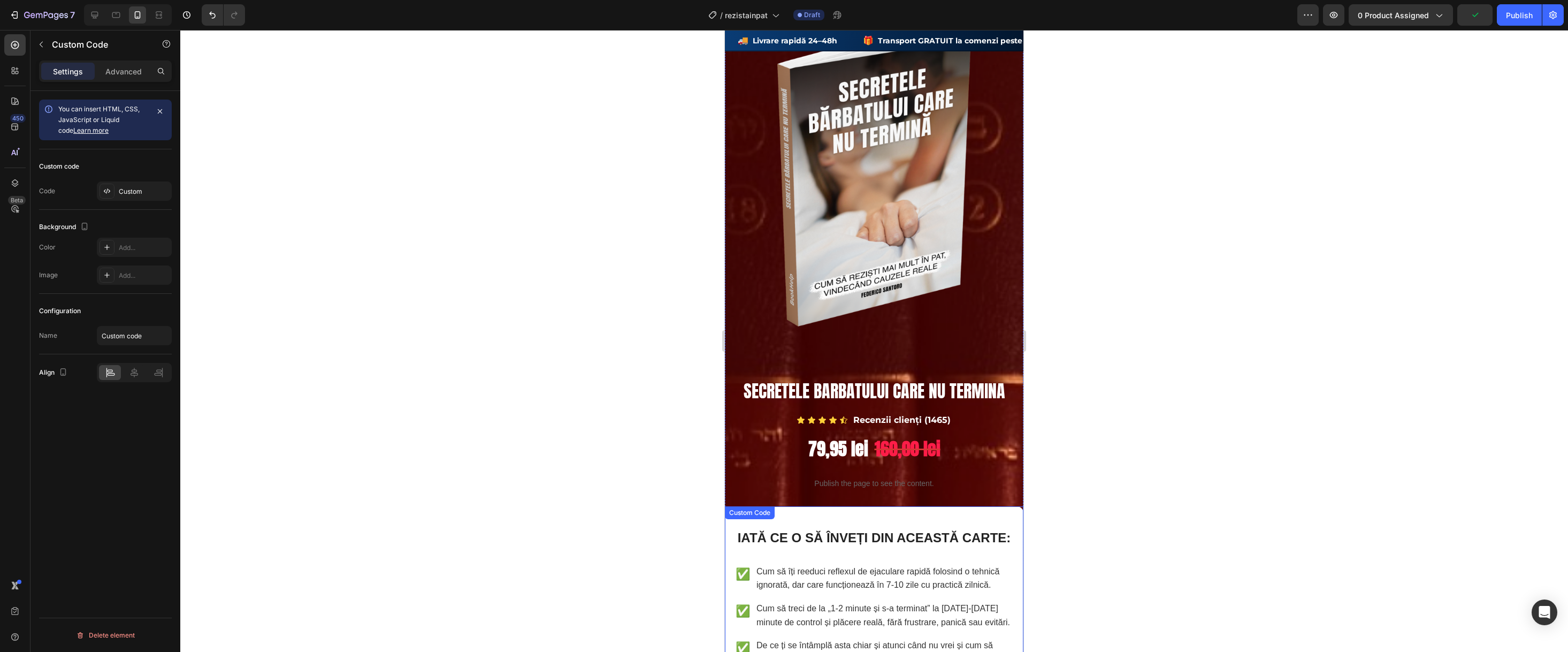
scroll to position [0, 0]
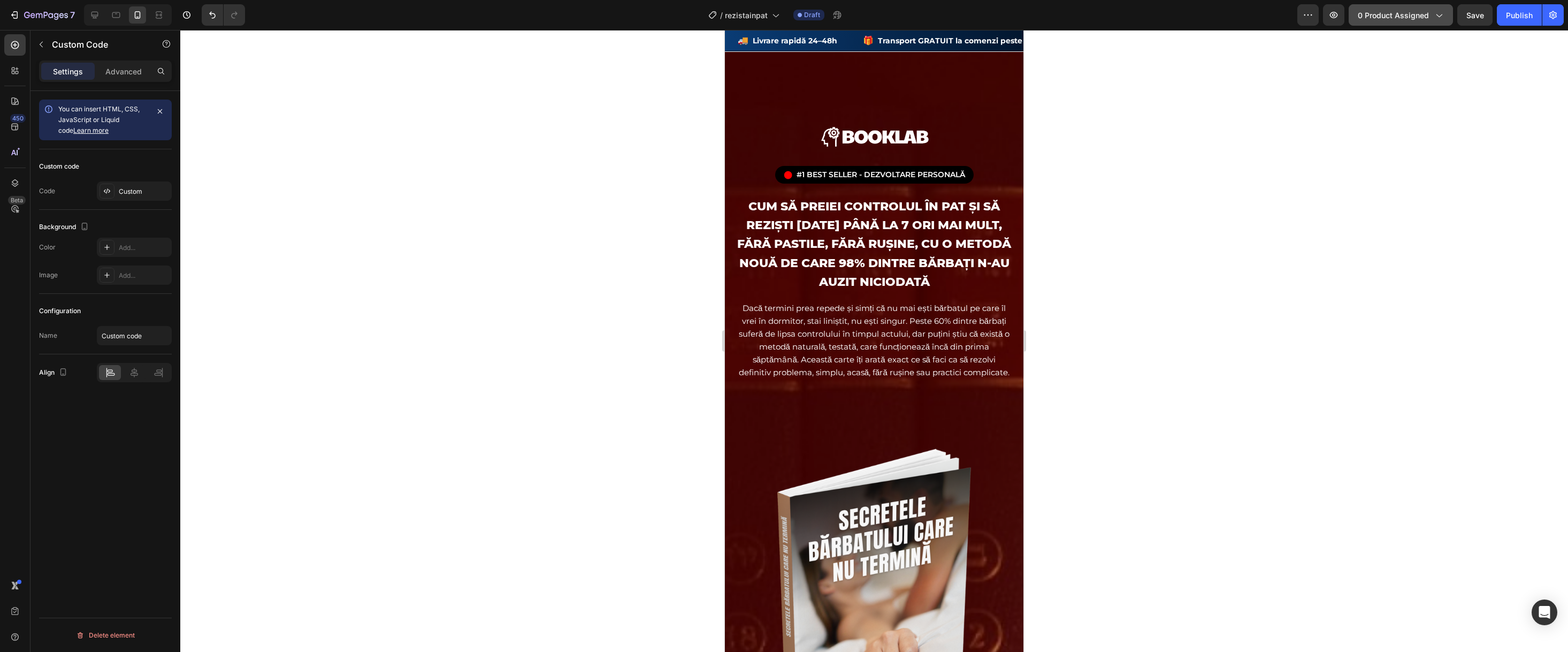
click at [1418, 17] on span "0 product assigned" at bounding box center [1394, 15] width 71 height 11
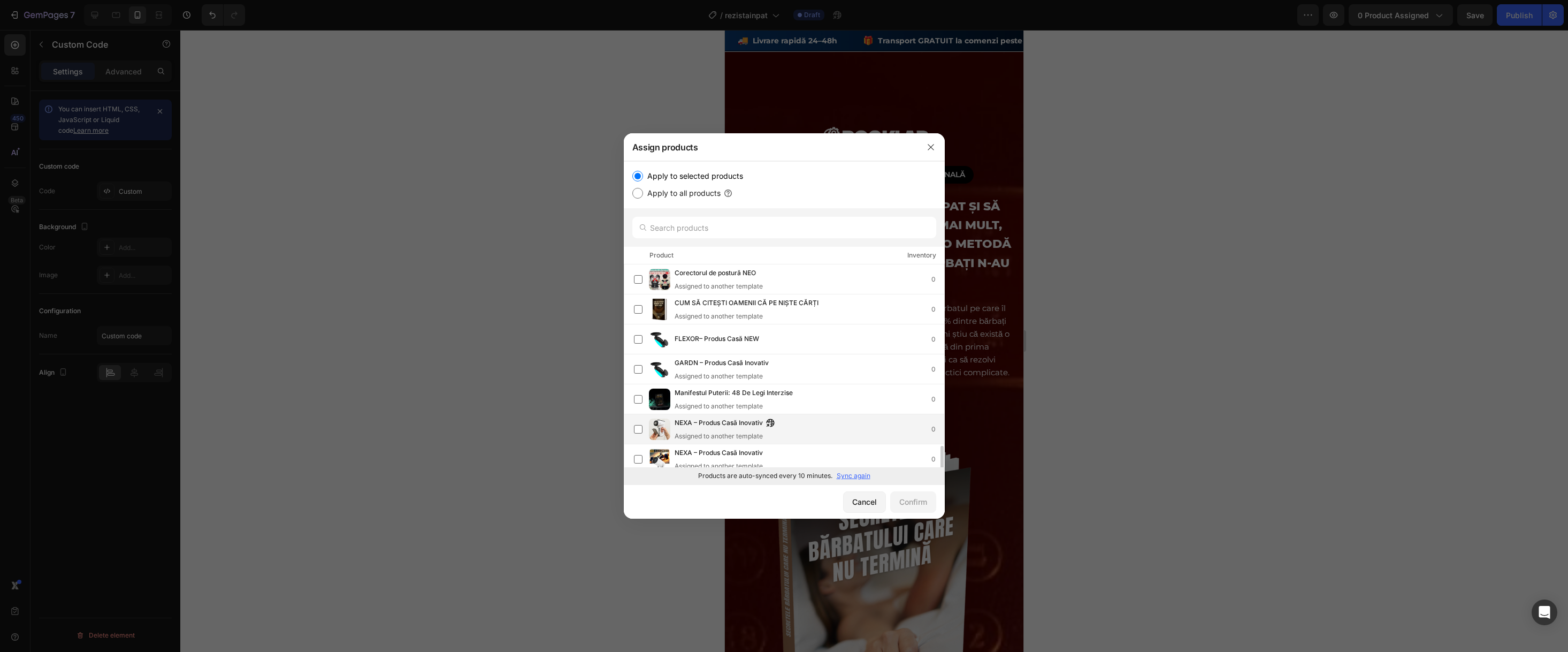
scroll to position [157, 0]
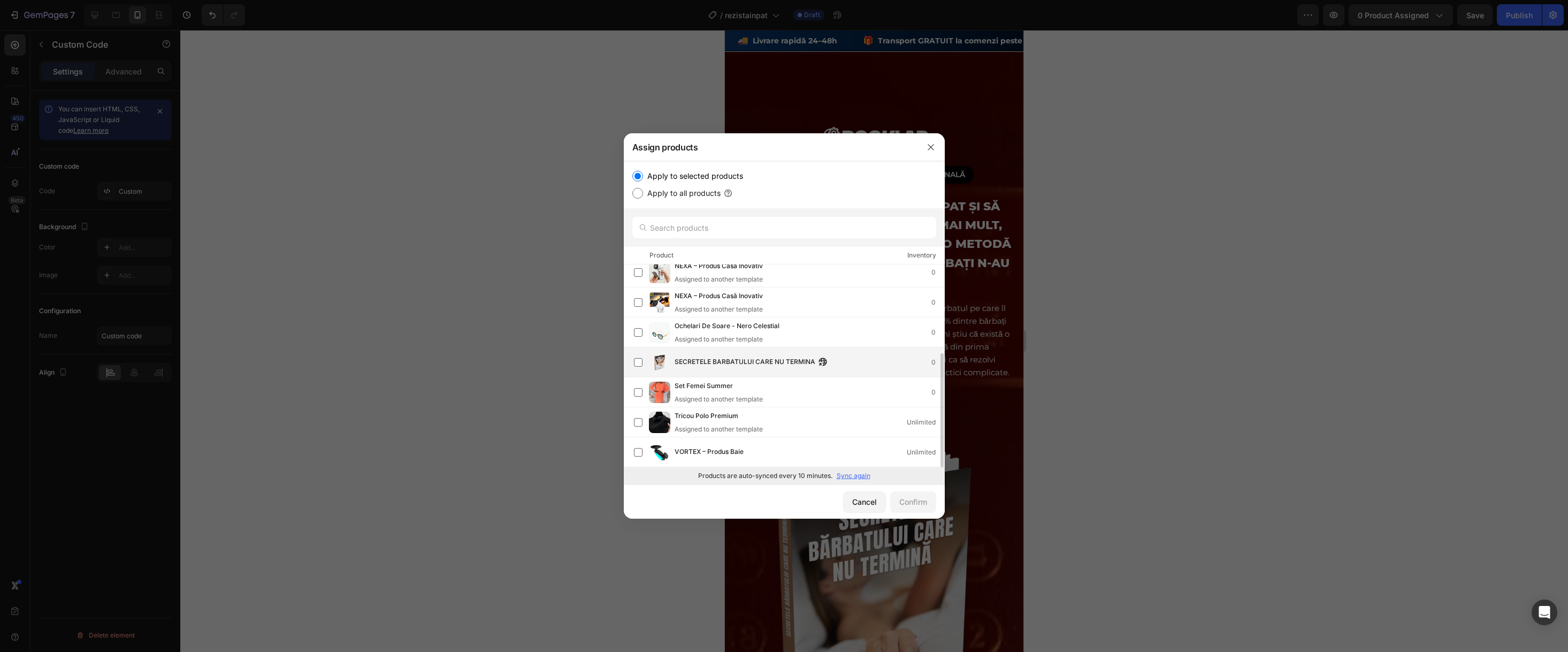
click at [793, 367] on span "SECRETELE BARBATULUI CARE NU TERMINA" at bounding box center [745, 362] width 141 height 12
click at [908, 507] on div "Confirm" at bounding box center [913, 502] width 28 height 11
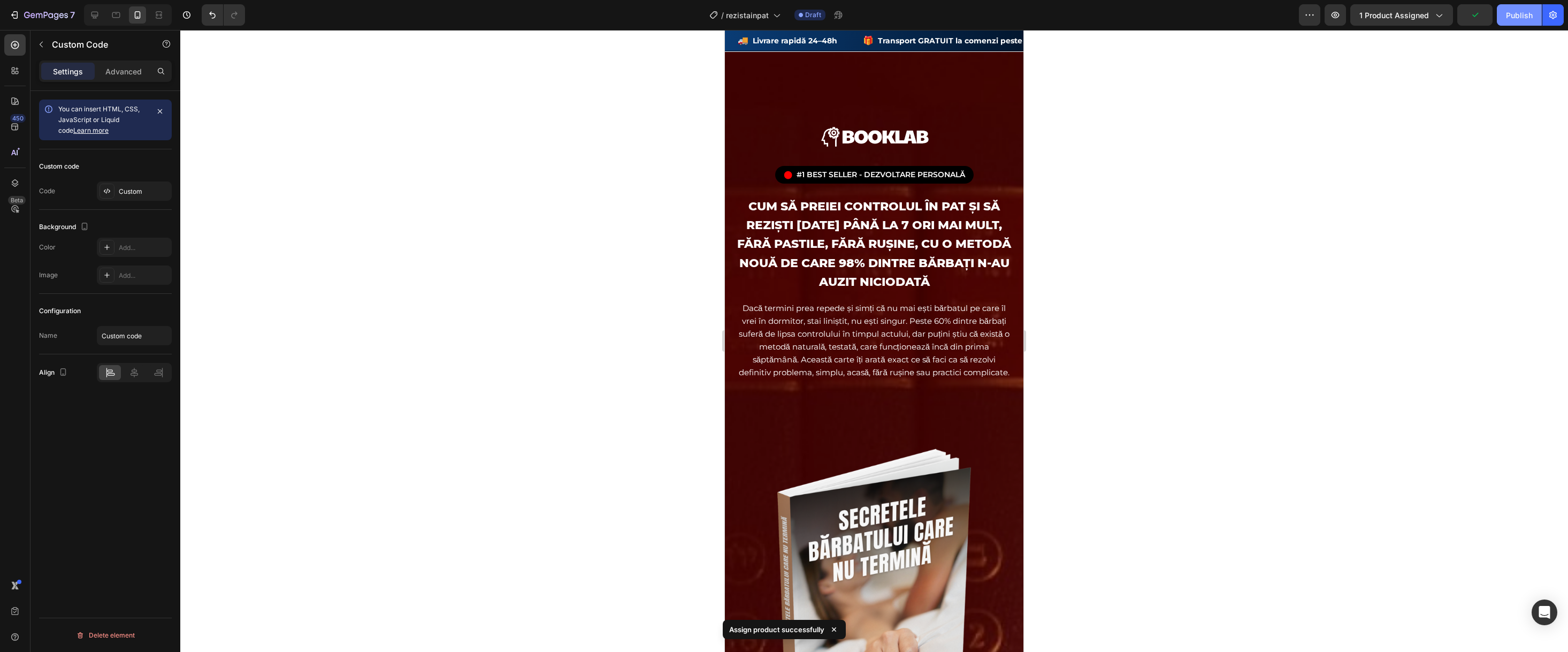
click at [1523, 17] on div "Publish" at bounding box center [1519, 15] width 27 height 11
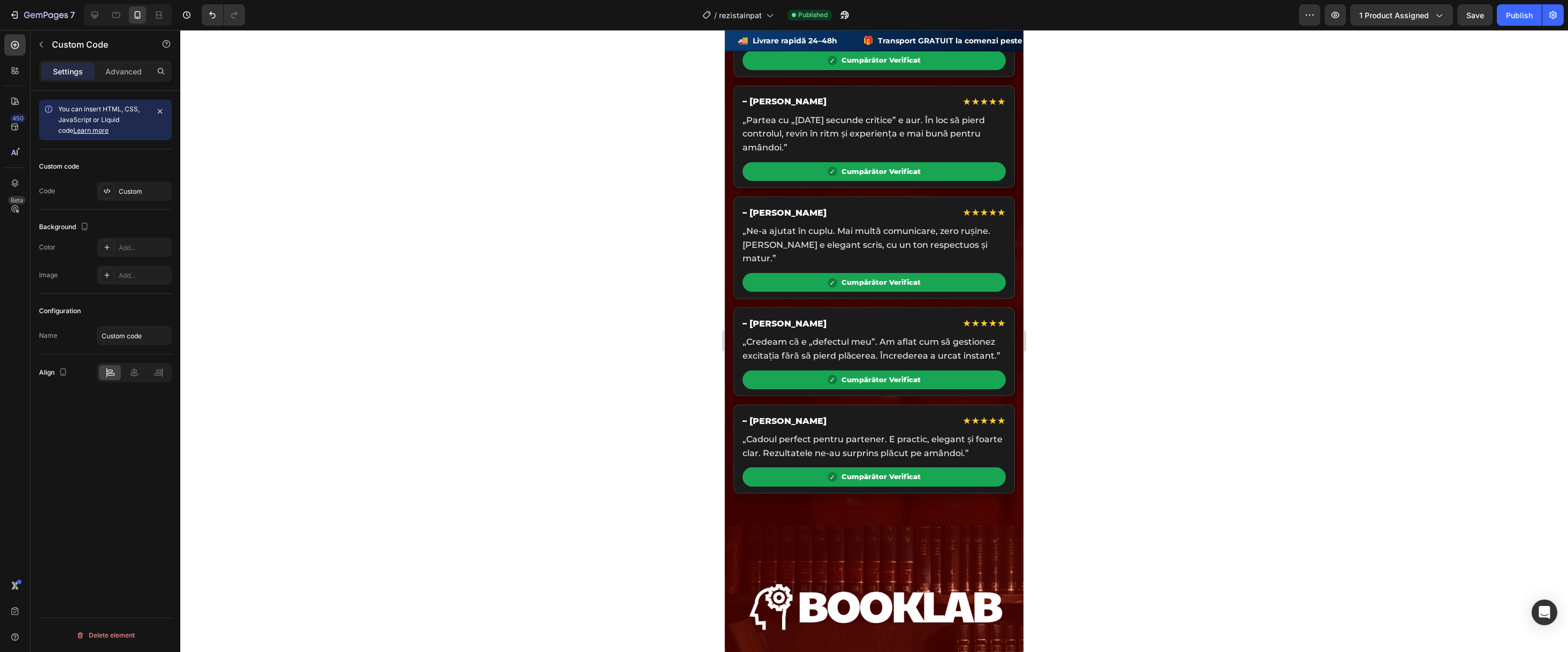
scroll to position [3126, 0]
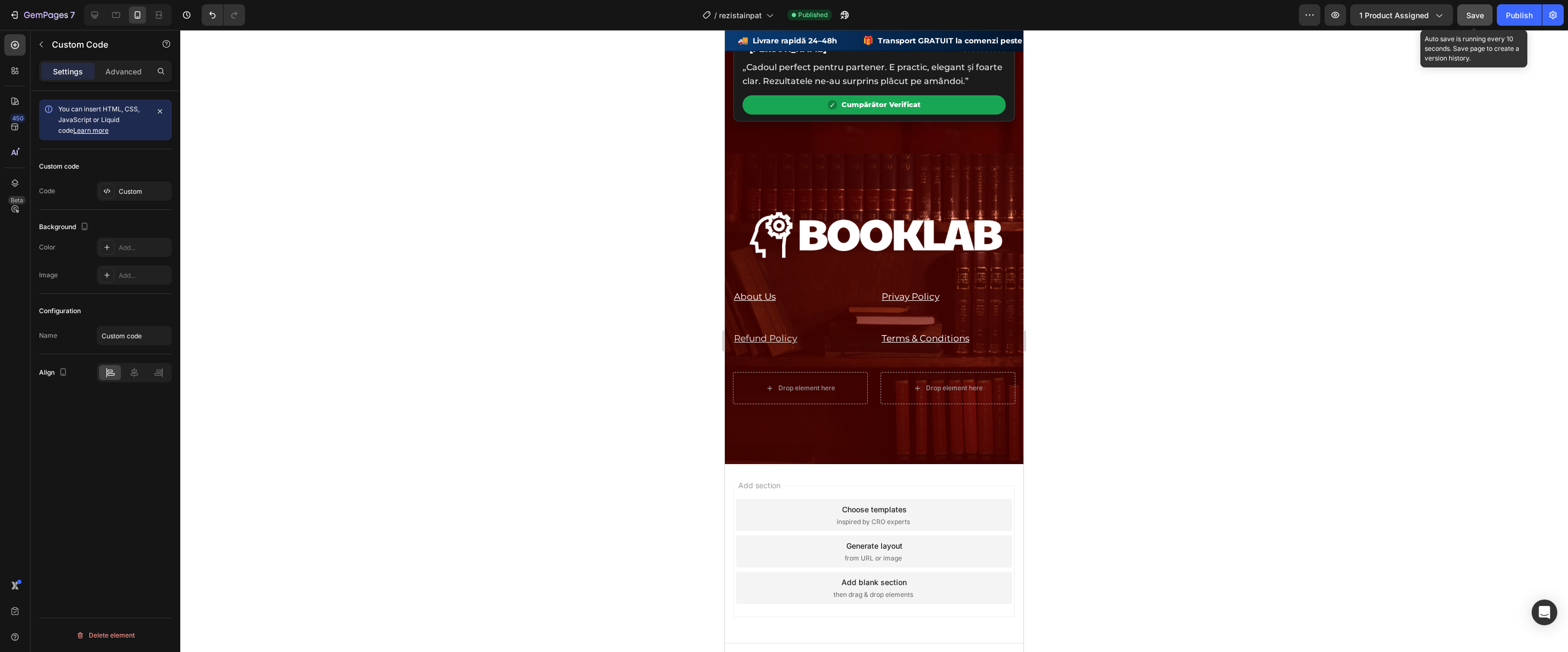
click at [1466, 22] on button "Save" at bounding box center [1475, 15] width 36 height 21
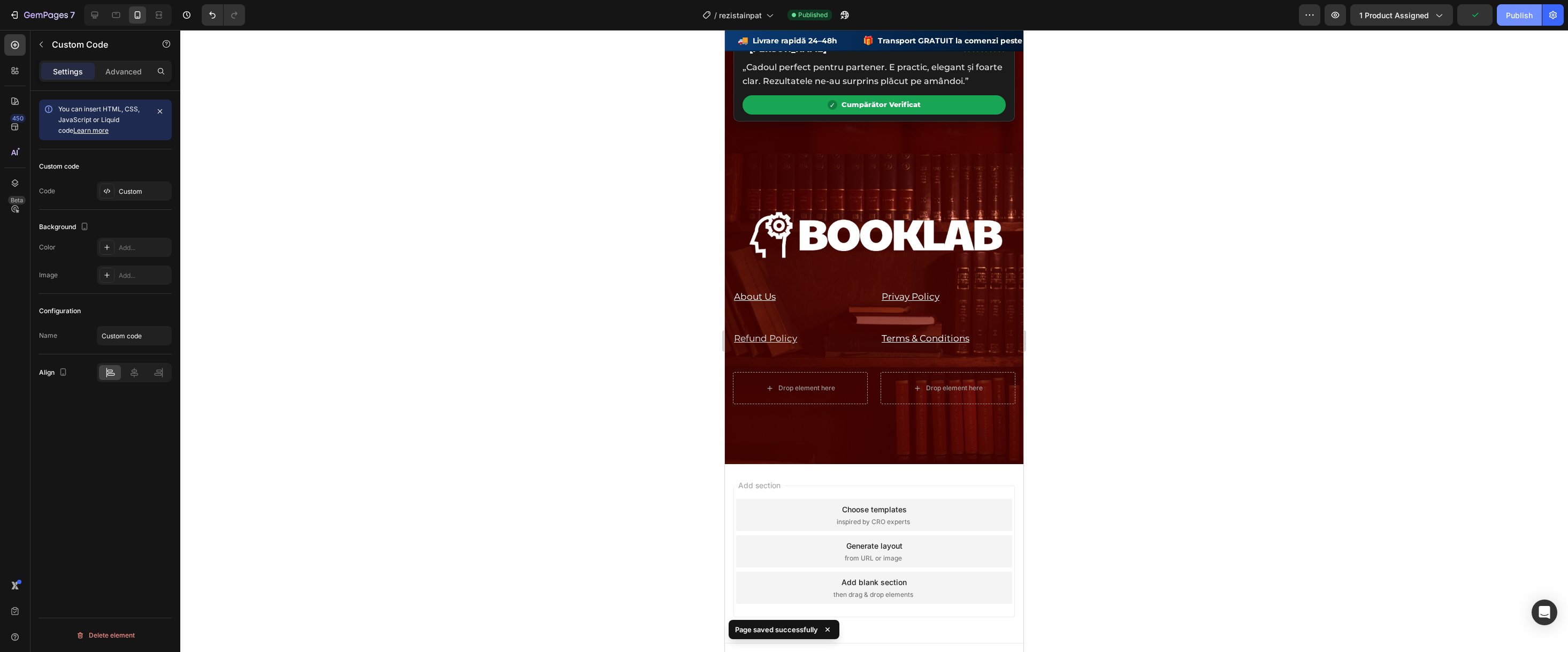
click at [1520, 21] on button "Publish" at bounding box center [1519, 15] width 45 height 21
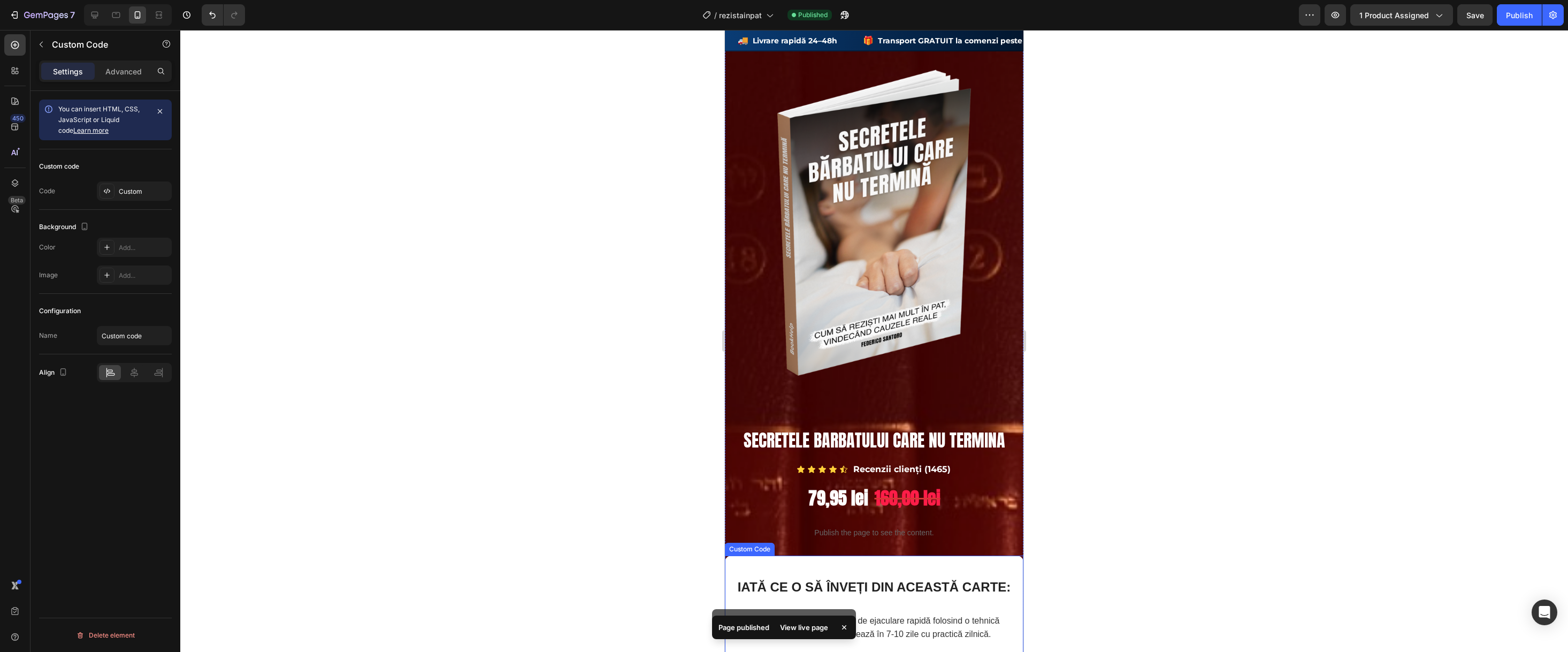
scroll to position [0, 0]
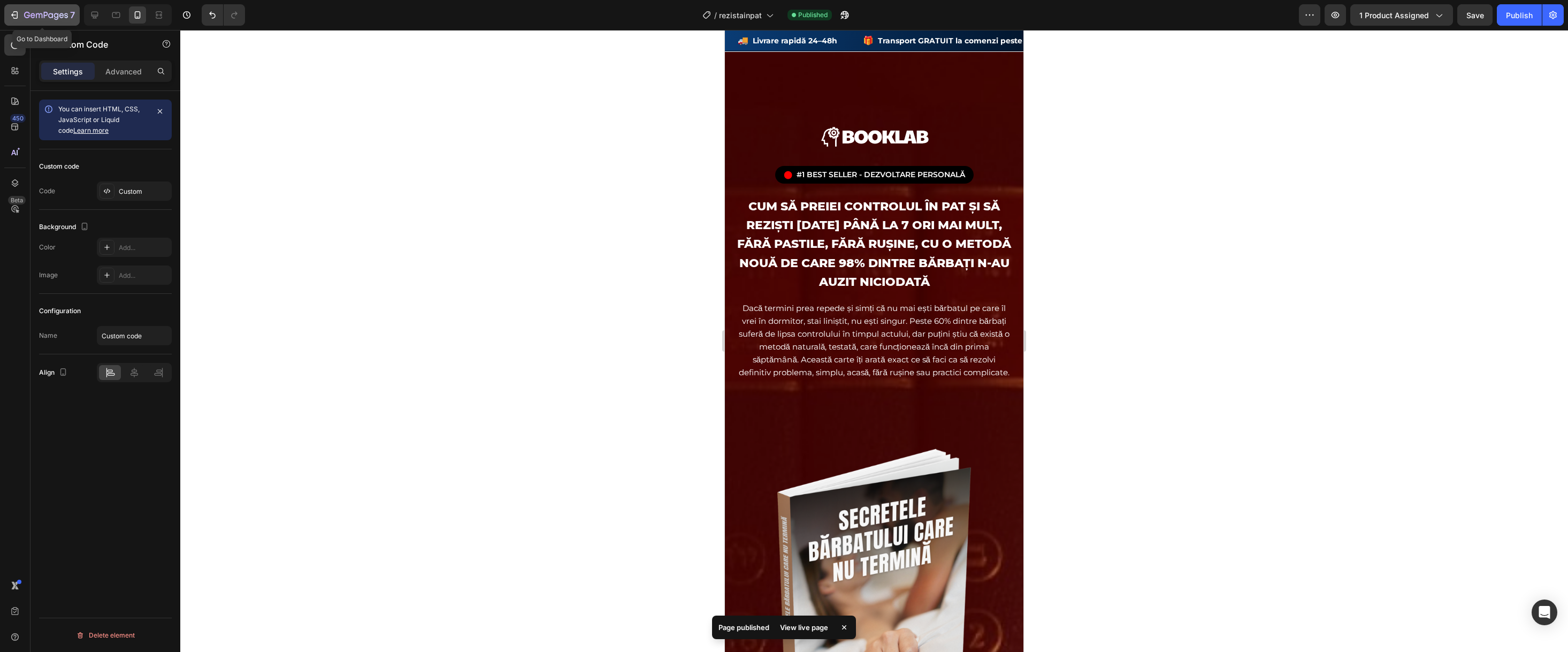
click at [41, 15] on icon "button" at bounding box center [39, 15] width 7 height 5
